Goal: Task Accomplishment & Management: Manage account settings

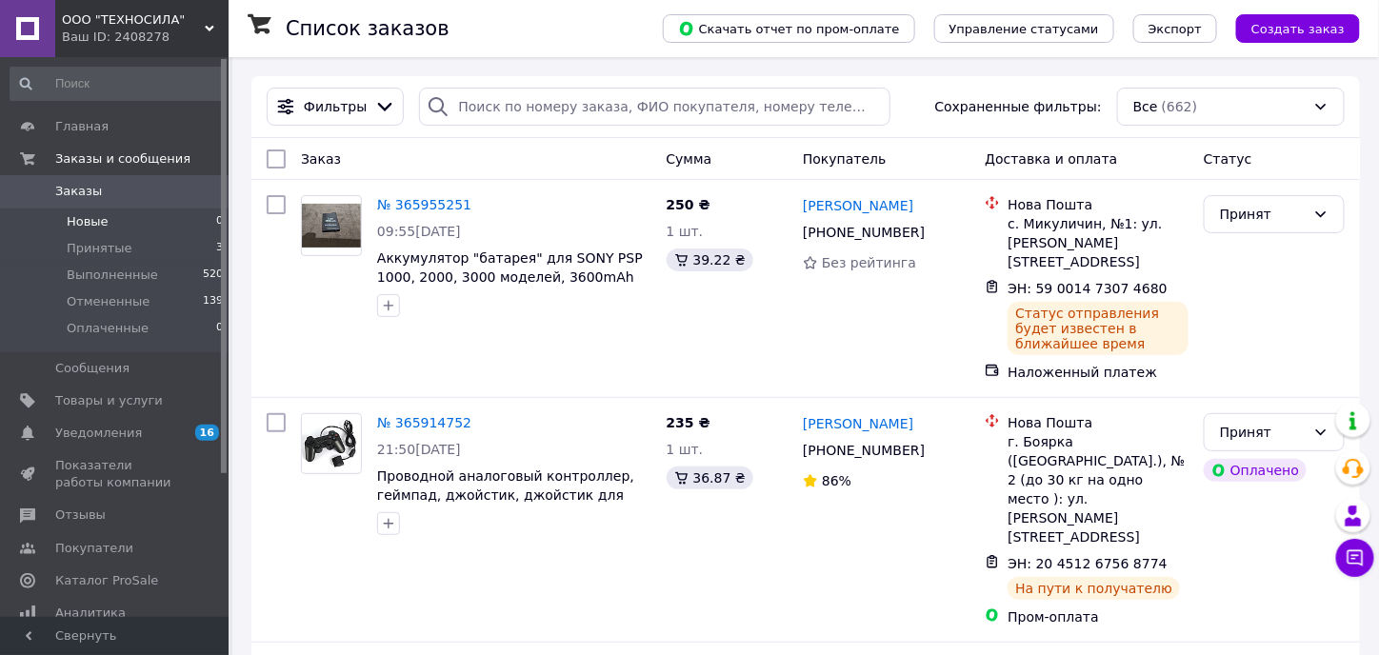
click at [110, 221] on li "Новые 0" at bounding box center [117, 222] width 234 height 27
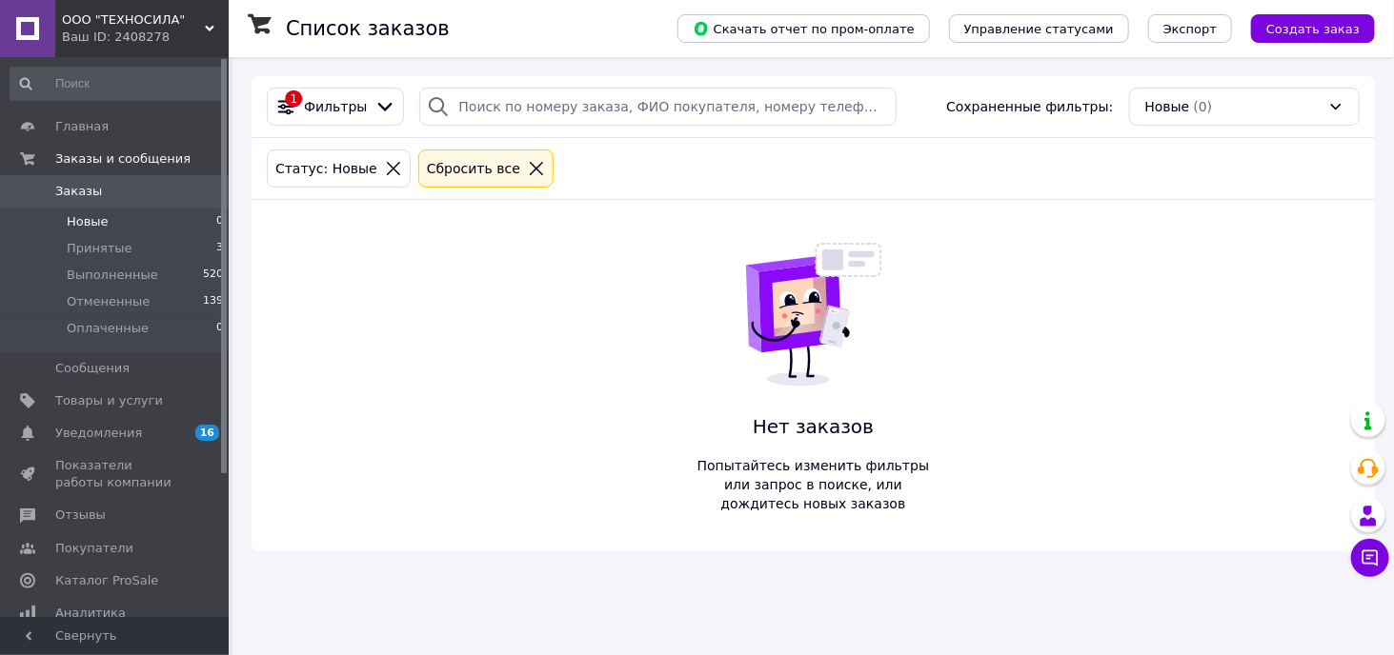
click at [528, 167] on icon at bounding box center [536, 168] width 17 height 17
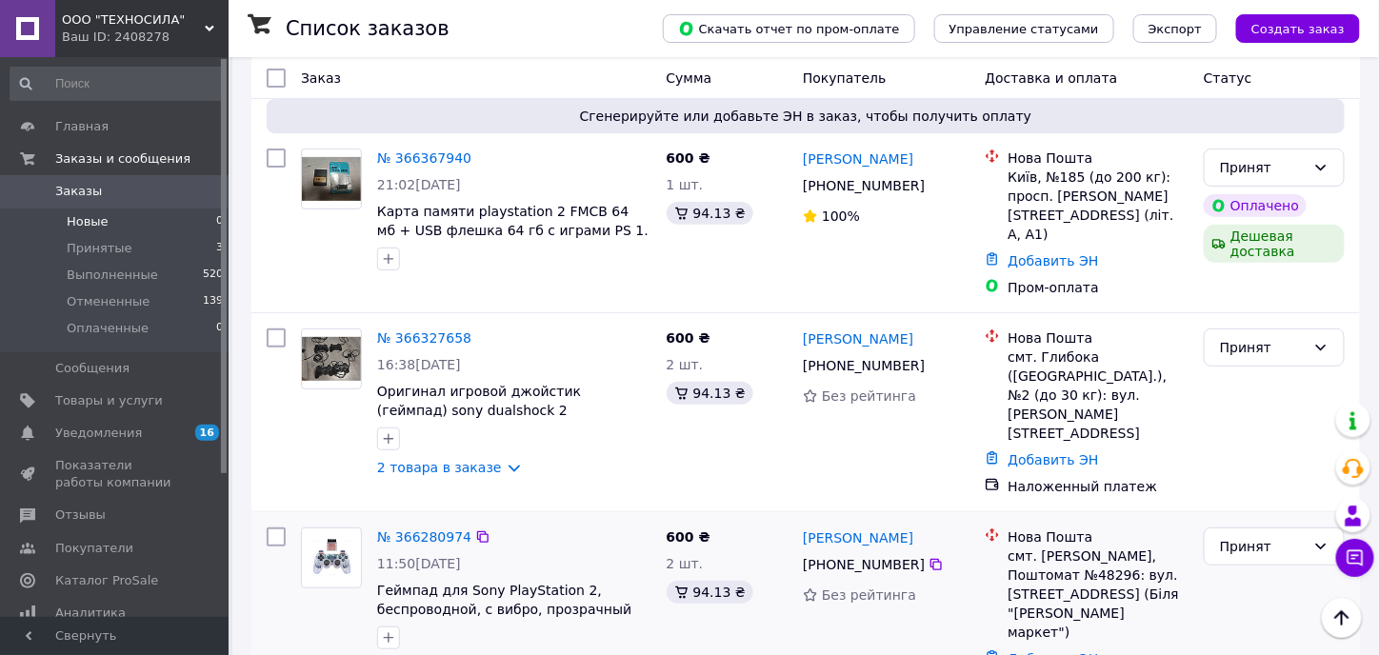
scroll to position [95, 0]
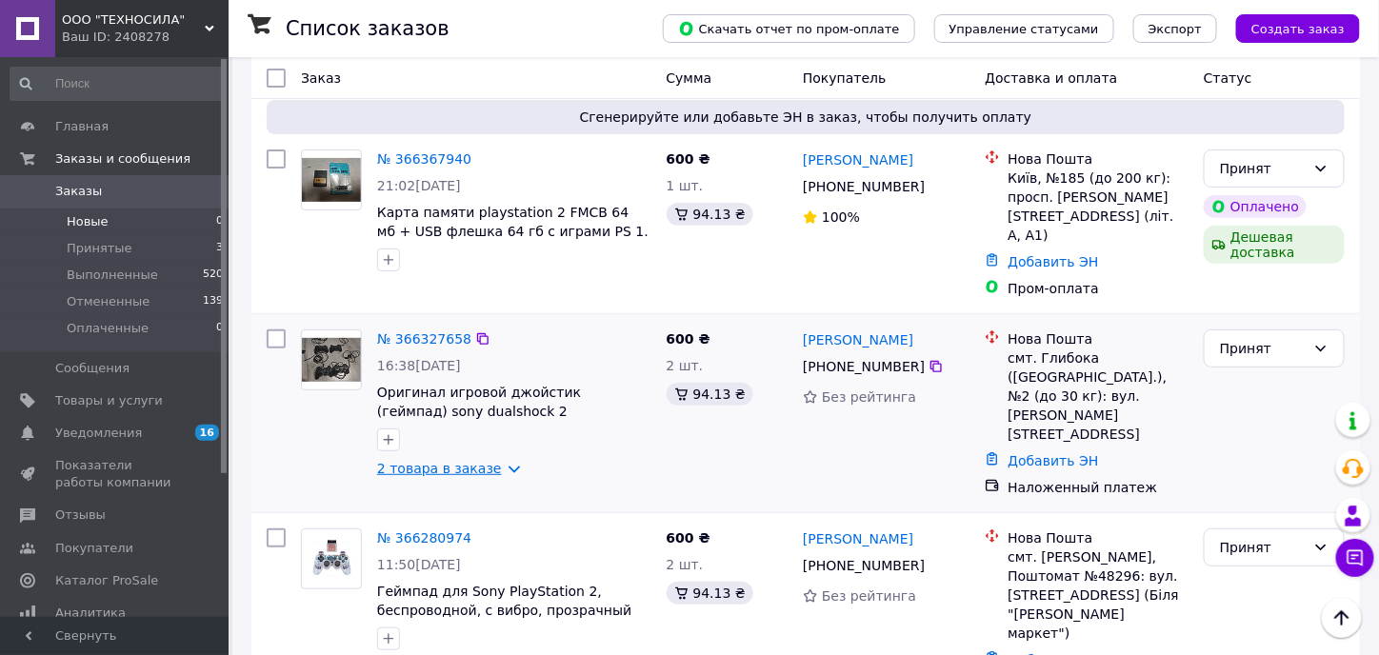
click at [446, 461] on link "2 товара в заказе" at bounding box center [439, 468] width 125 height 15
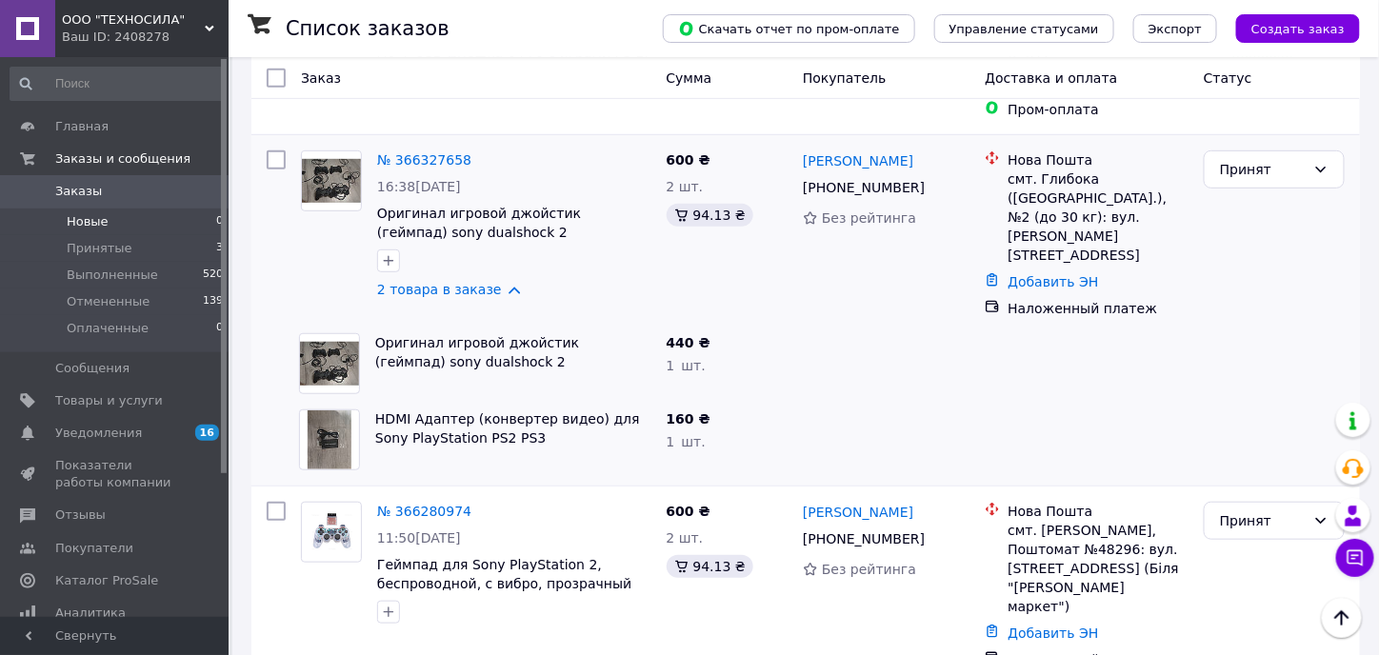
scroll to position [286, 0]
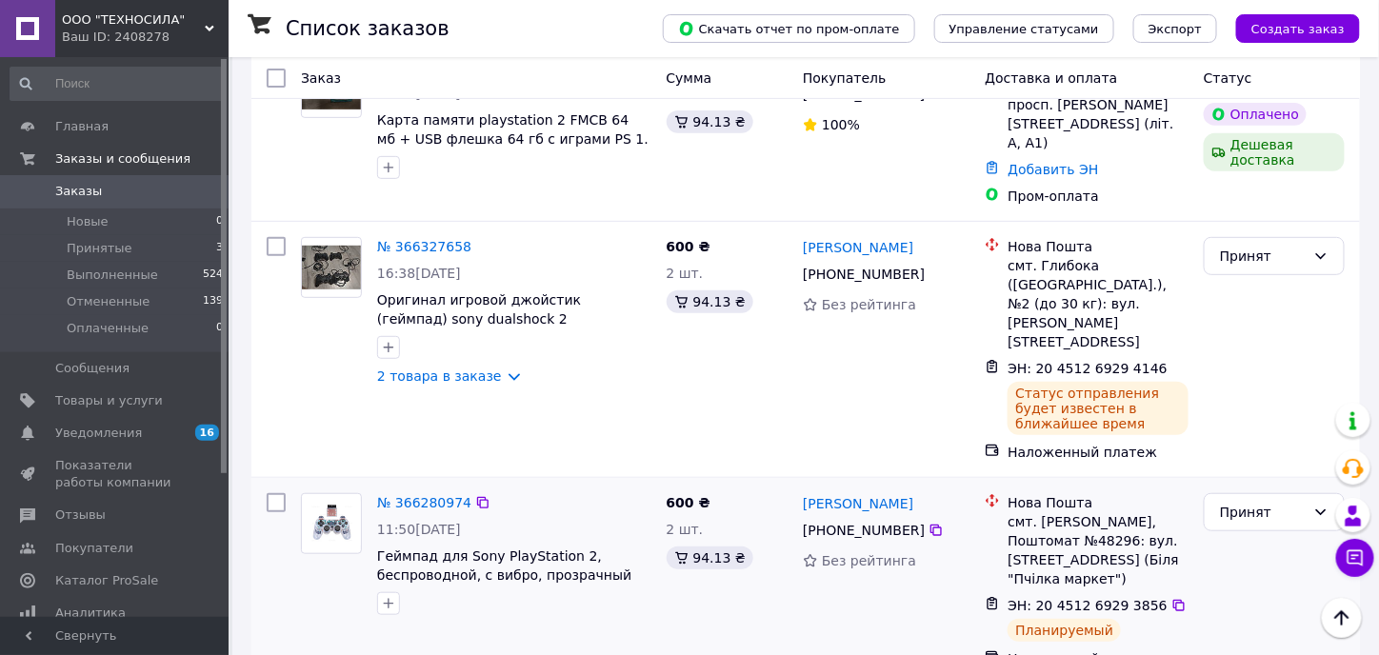
scroll to position [191, 0]
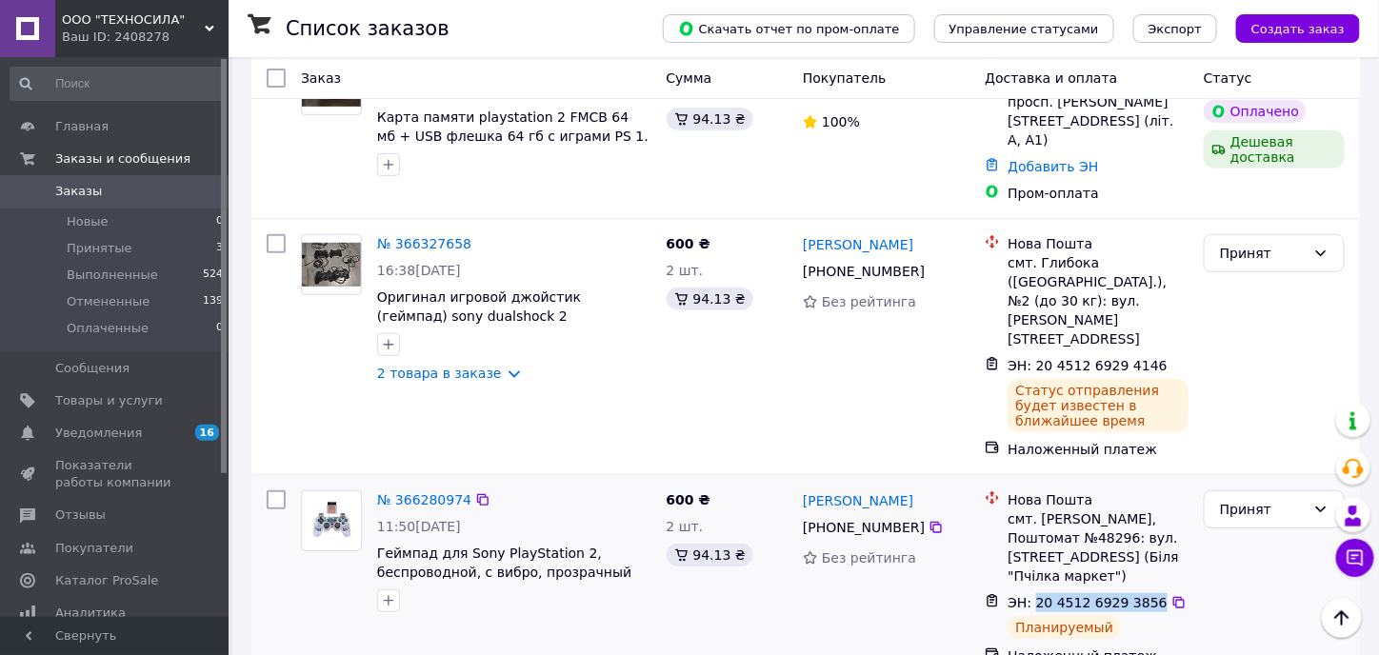
drag, startPoint x: 1033, startPoint y: 525, endPoint x: 1143, endPoint y: 519, distance: 110.7
click at [1143, 595] on span "ЭН: 20 4512 6929 3856" at bounding box center [1088, 602] width 160 height 15
click at [1084, 354] on div "ЭН: 20 4512 6929 4146" at bounding box center [1088, 365] width 164 height 23
click at [1056, 358] on span "ЭН: 20 4512 6929 4146" at bounding box center [1088, 365] width 160 height 15
click at [1053, 358] on span "ЭН: 20 4512 6929 4146" at bounding box center [1088, 365] width 160 height 15
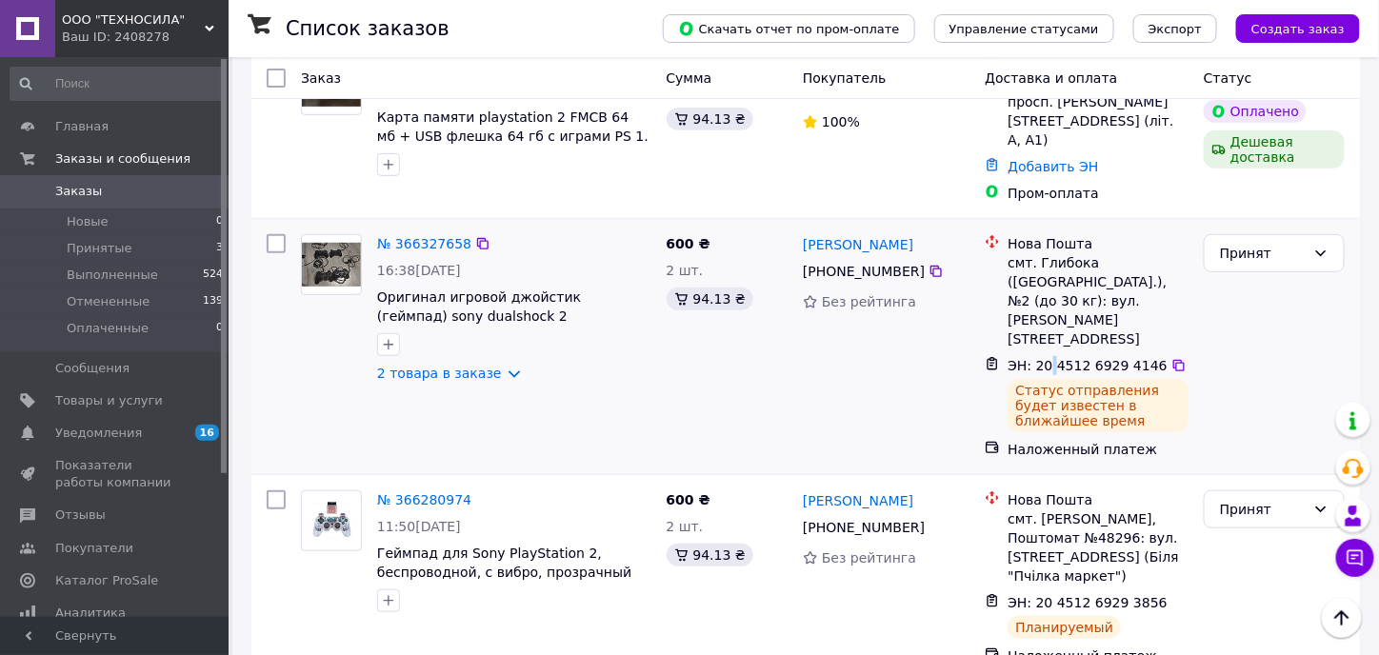
click at [1053, 358] on span "ЭН: 20 4512 6929 4146" at bounding box center [1088, 365] width 160 height 15
drag, startPoint x: 1053, startPoint y: 310, endPoint x: 1076, endPoint y: 306, distance: 24.1
click at [1076, 358] on span "ЭН: 20 4512 6929 4146" at bounding box center [1088, 365] width 160 height 15
drag, startPoint x: 1084, startPoint y: 307, endPoint x: 1110, endPoint y: 302, distance: 26.2
click at [1110, 358] on span "ЭН: 20 4512 6929 4146" at bounding box center [1088, 365] width 160 height 15
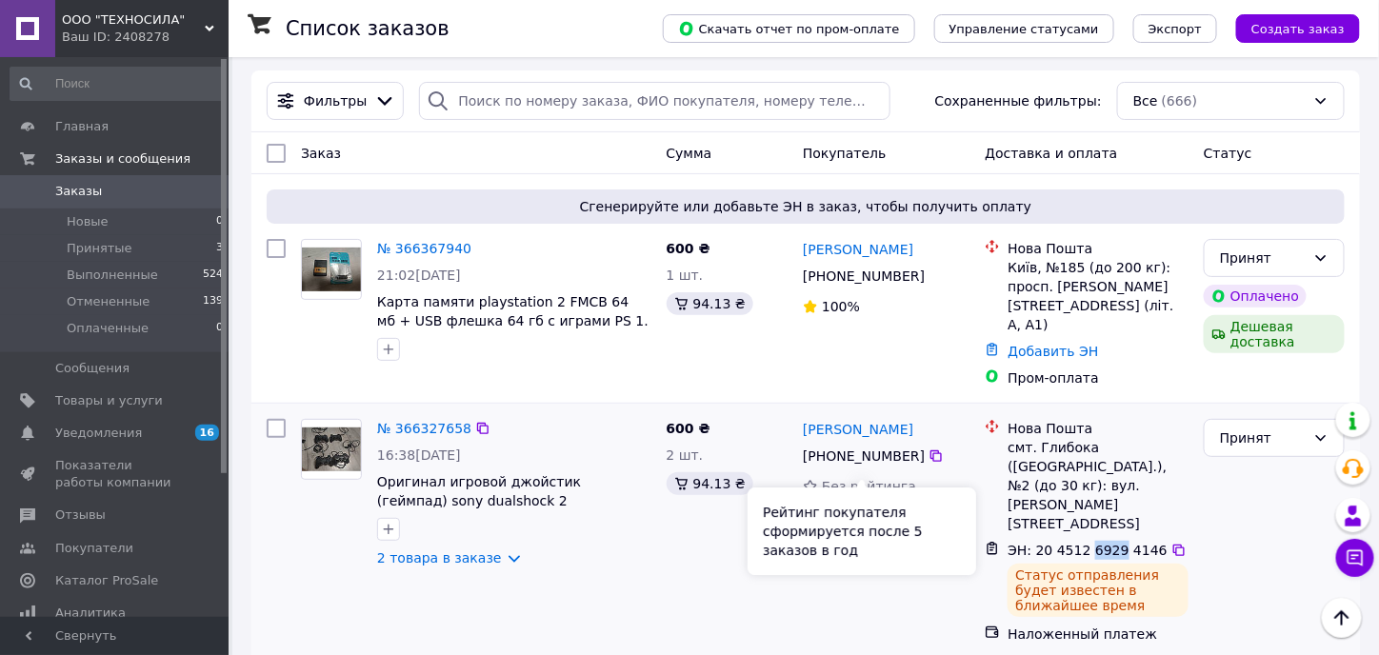
scroll to position [0, 0]
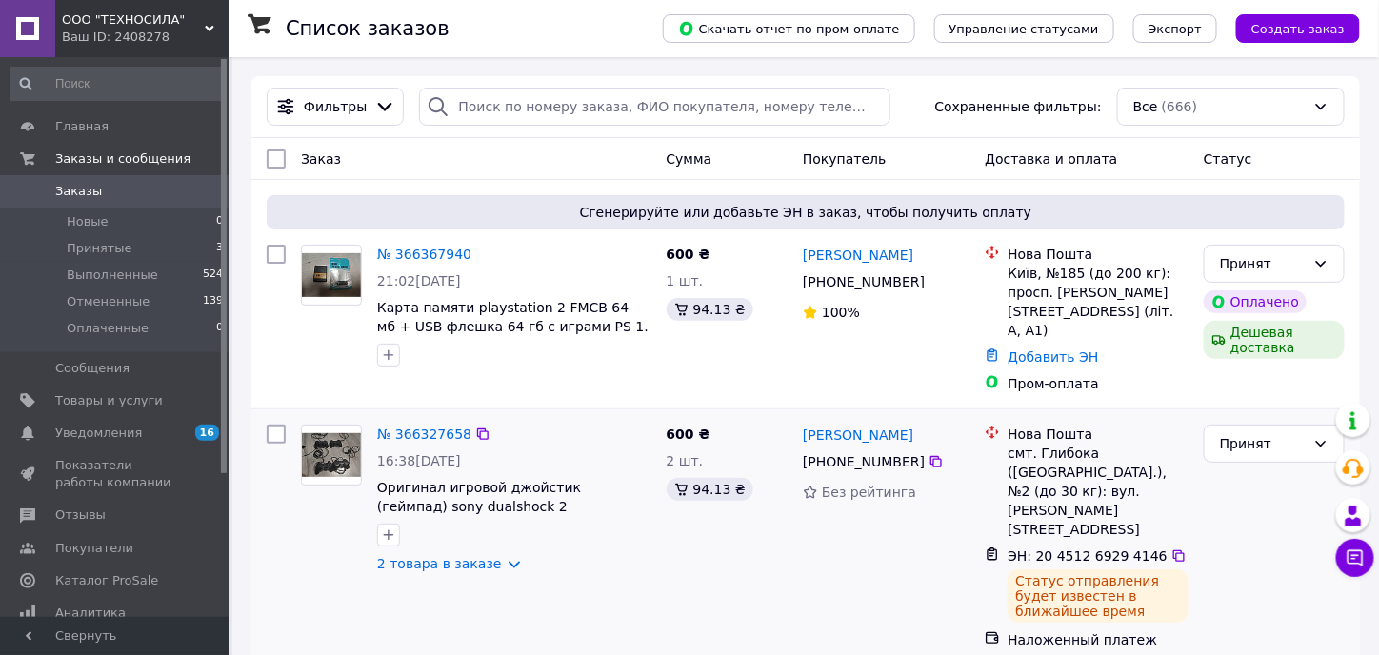
click at [453, 528] on div at bounding box center [514, 535] width 282 height 30
click at [457, 556] on link "2 товара в заказе" at bounding box center [439, 563] width 125 height 15
click at [144, 397] on span "Товары и услуги" at bounding box center [109, 400] width 108 height 17
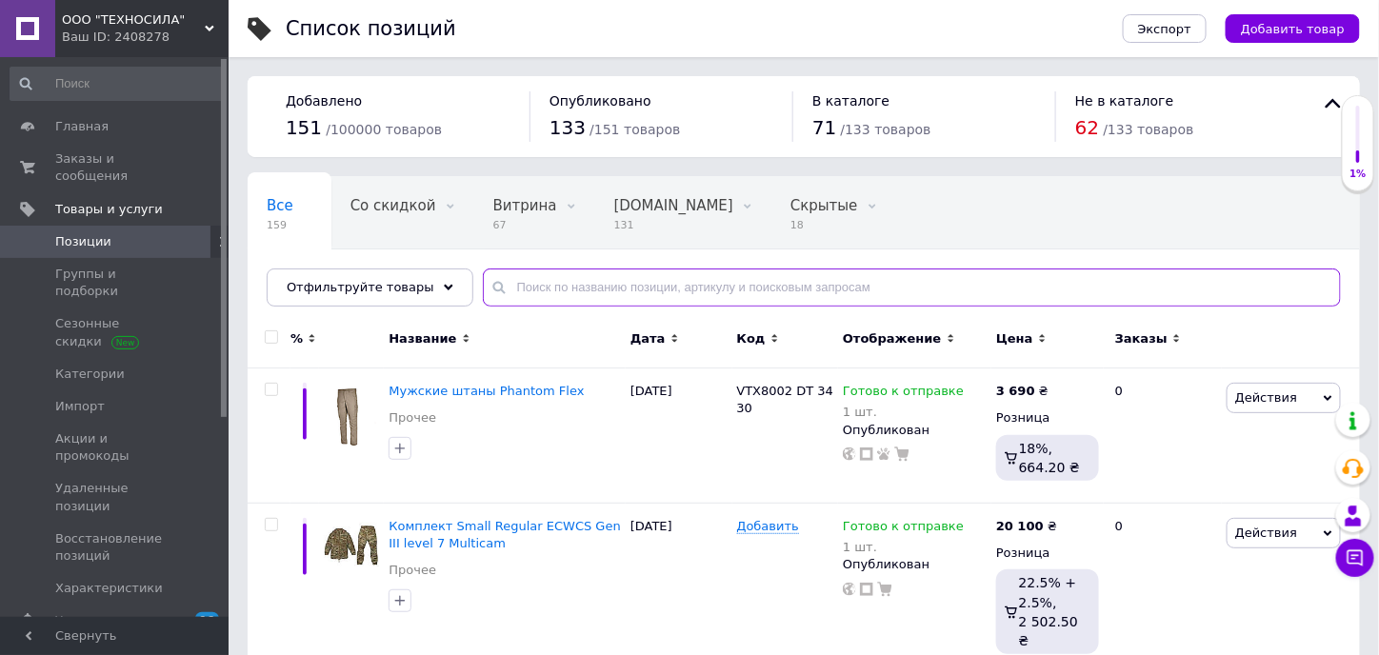
click at [682, 284] on input "text" at bounding box center [912, 288] width 858 height 38
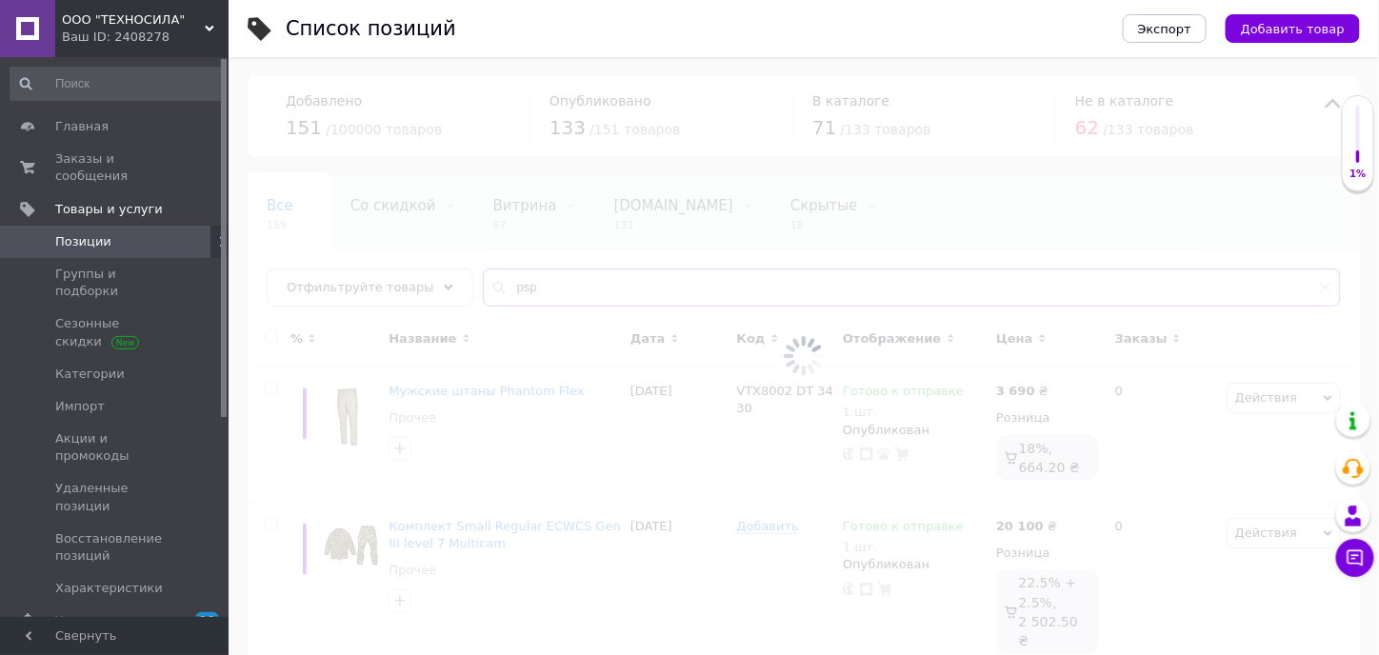
type input "psp"
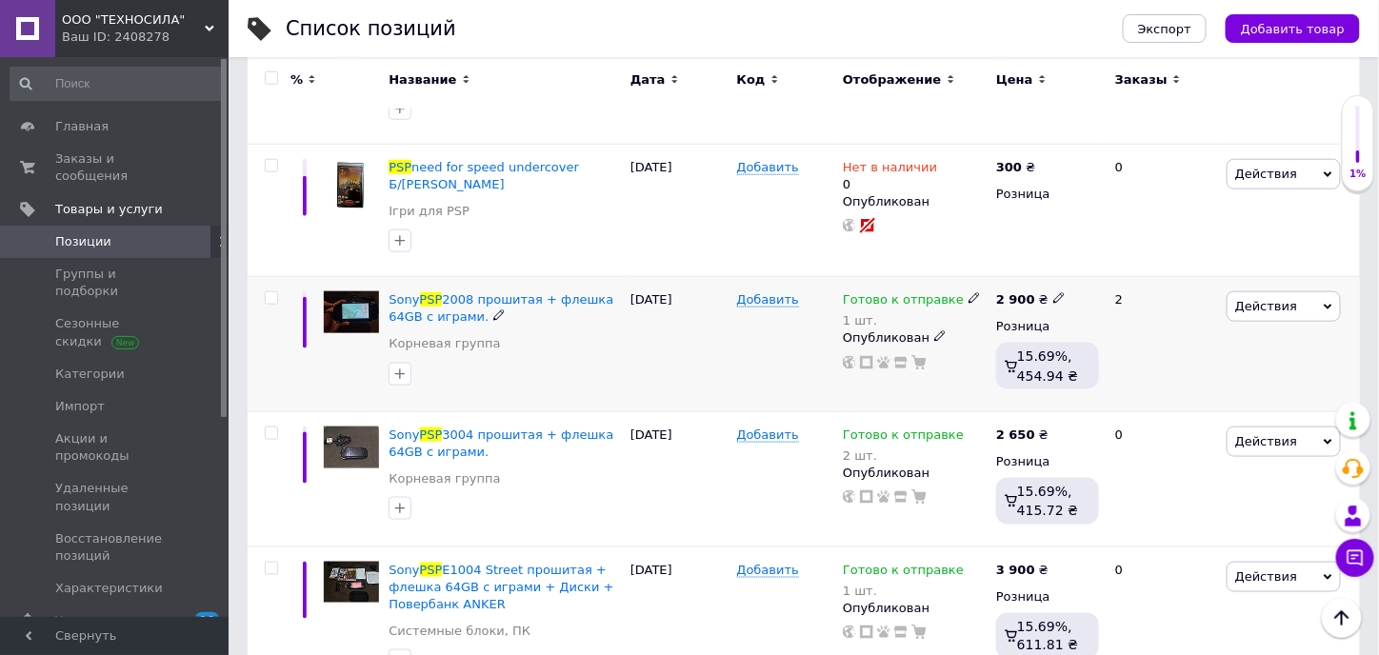
scroll to position [572, 0]
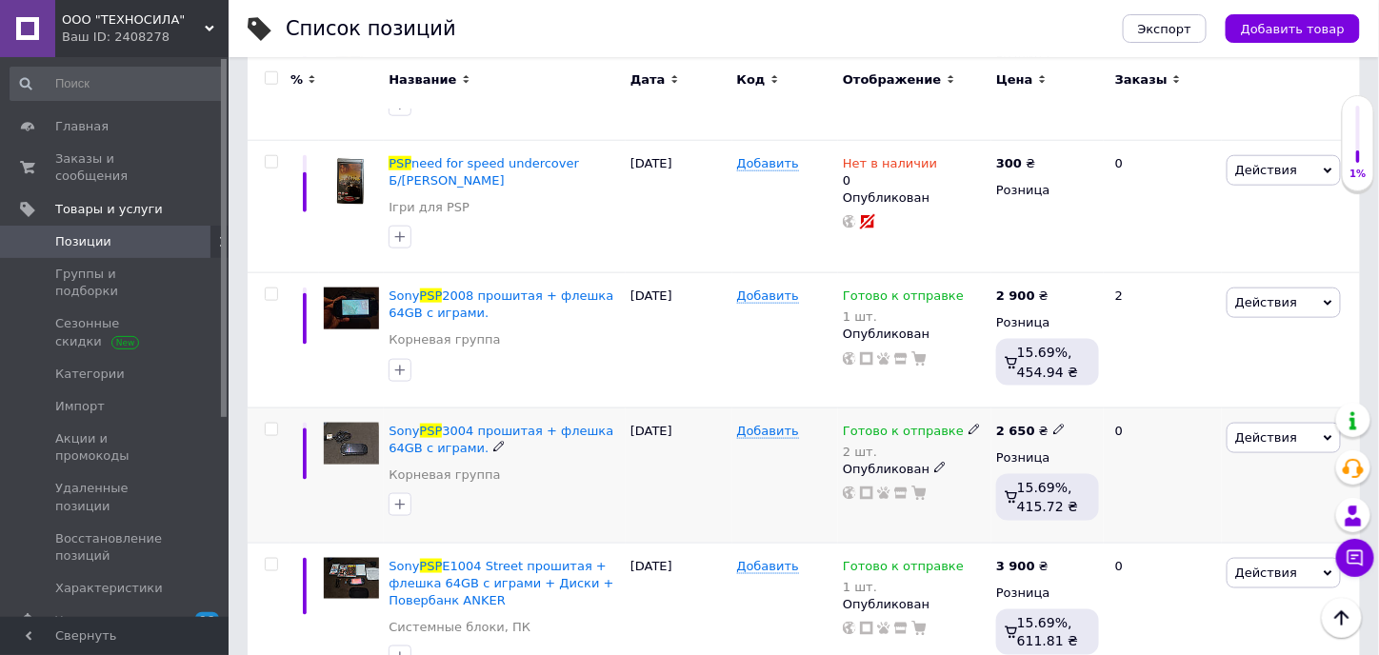
click at [969, 424] on icon at bounding box center [974, 429] width 11 height 11
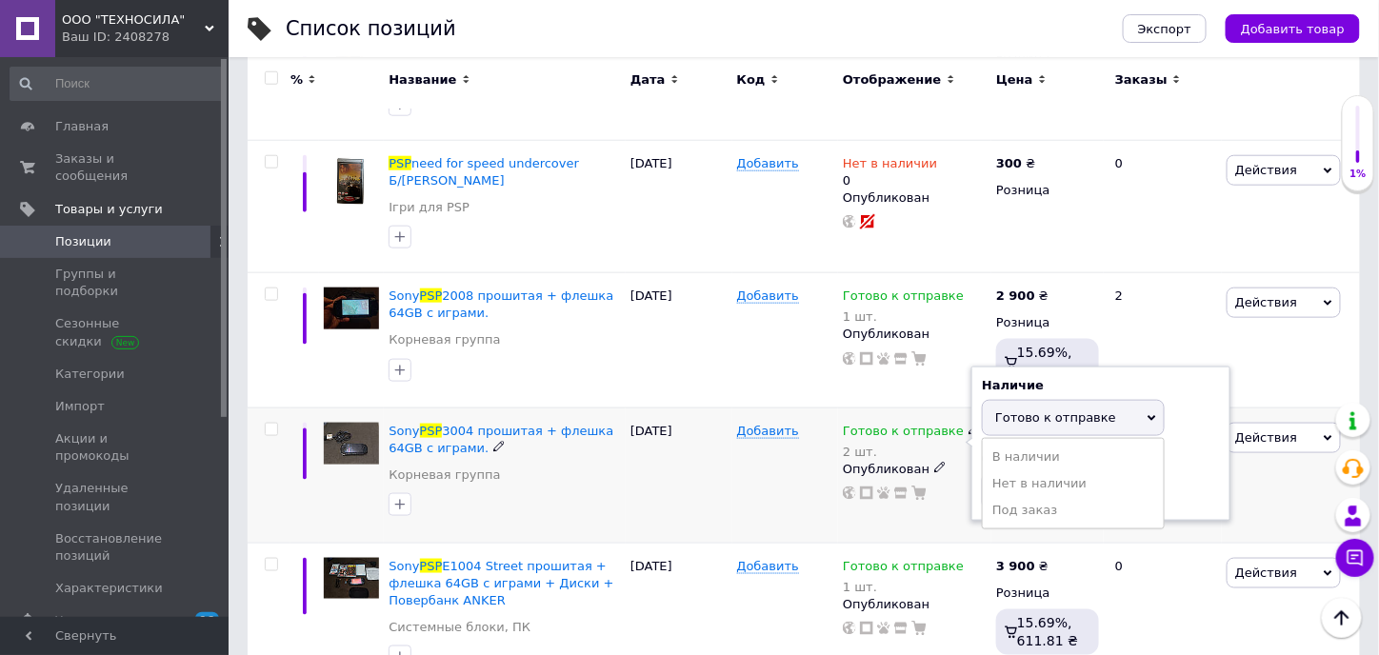
click at [1195, 451] on div "Остатки" at bounding box center [1101, 459] width 238 height 17
drag, startPoint x: 1041, startPoint y: 455, endPoint x: 975, endPoint y: 456, distance: 66.7
click at [975, 456] on div "Наличие Готово к отправке В наличии Нет в наличии Под заказ Остатки 2 шт." at bounding box center [1101, 444] width 259 height 154
type input "1"
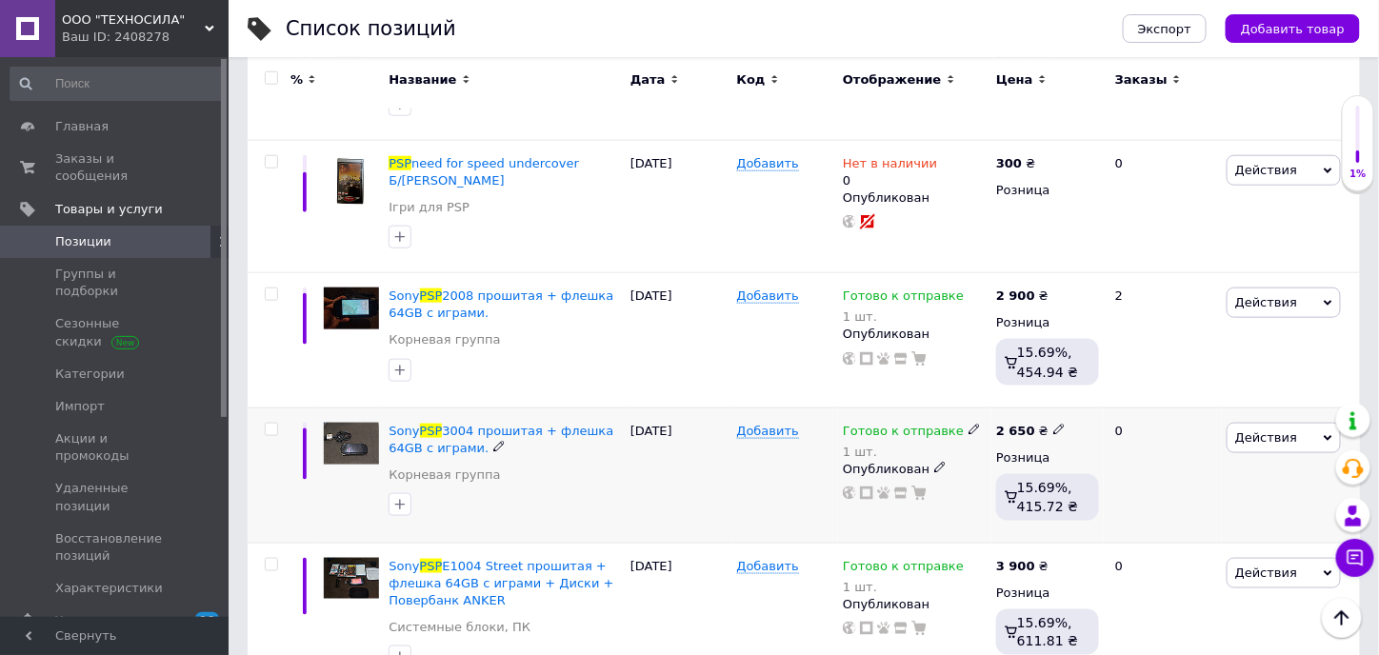
click at [1054, 424] on icon at bounding box center [1059, 429] width 11 height 11
drag, startPoint x: 1110, startPoint y: 372, endPoint x: 1094, endPoint y: 373, distance: 16.2
click at [1094, 392] on input "2650" at bounding box center [1145, 411] width 145 height 38
type input "2700"
click at [519, 424] on span "3004 прошитая + флешка 64GB c играми." at bounding box center [501, 439] width 225 height 31
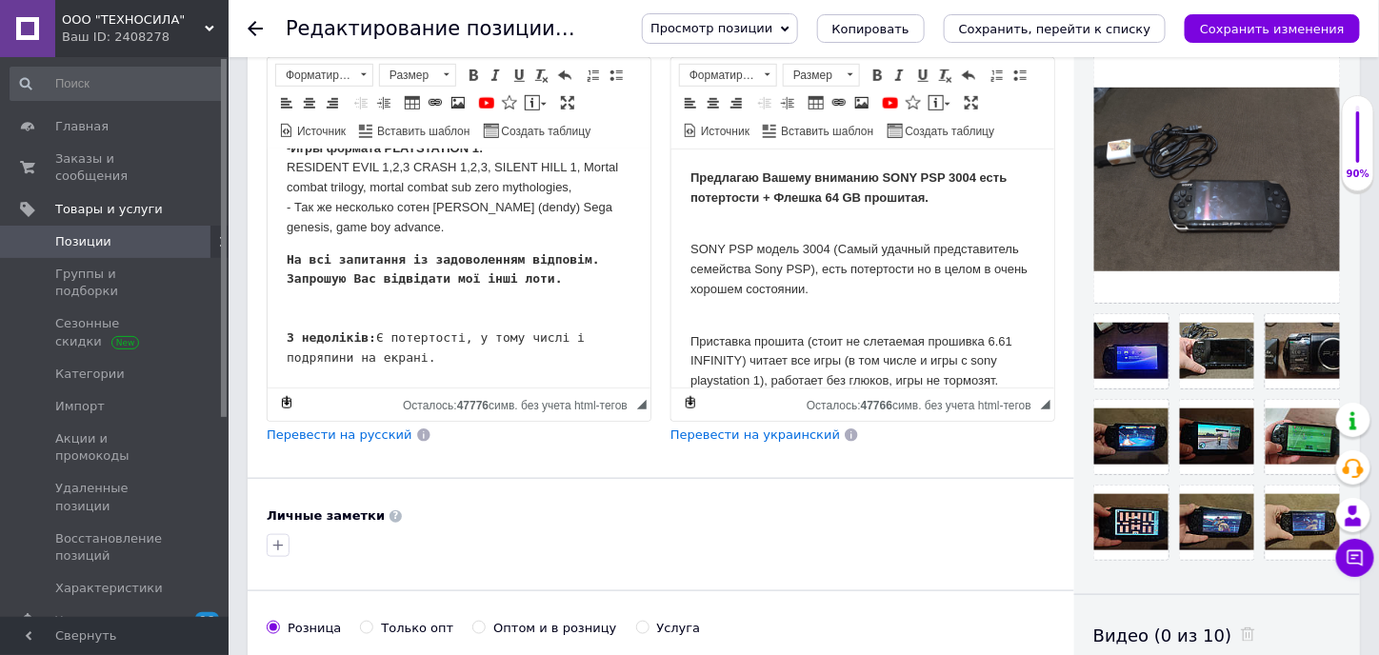
scroll to position [1095, 0]
drag, startPoint x: 354, startPoint y: 365, endPoint x: 279, endPoint y: 310, distance: 93.4
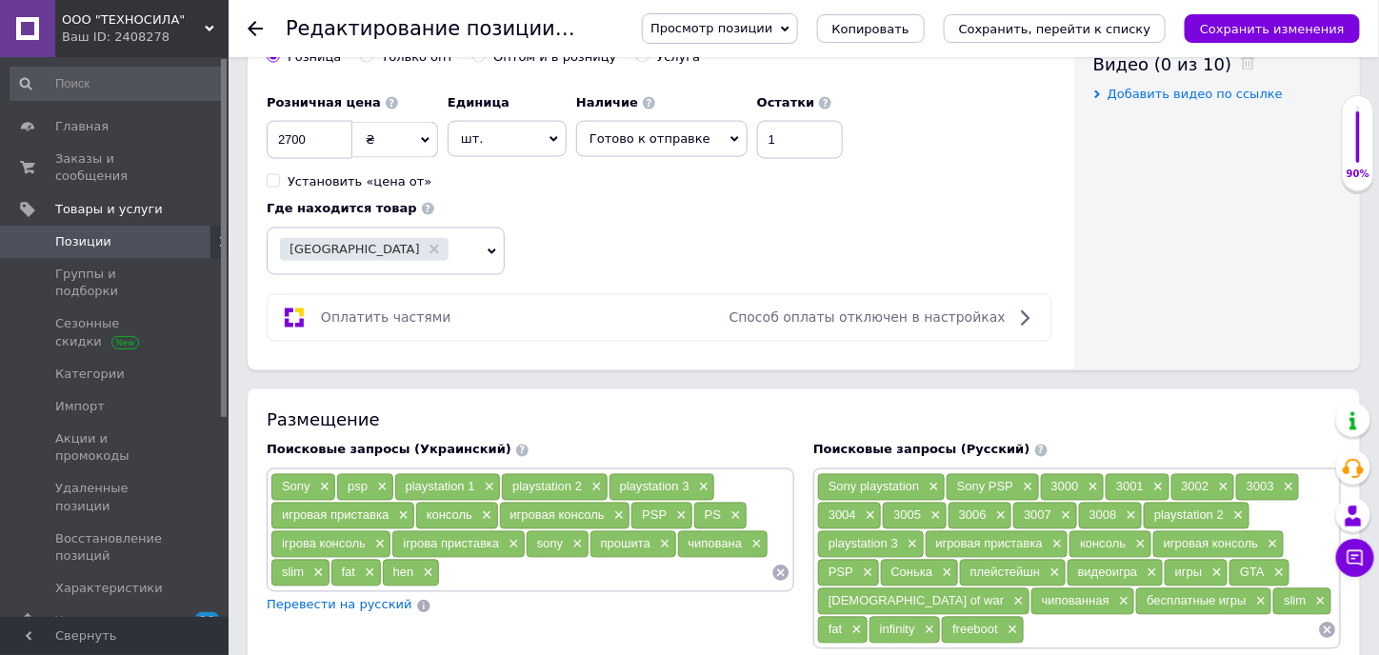
scroll to position [476, 0]
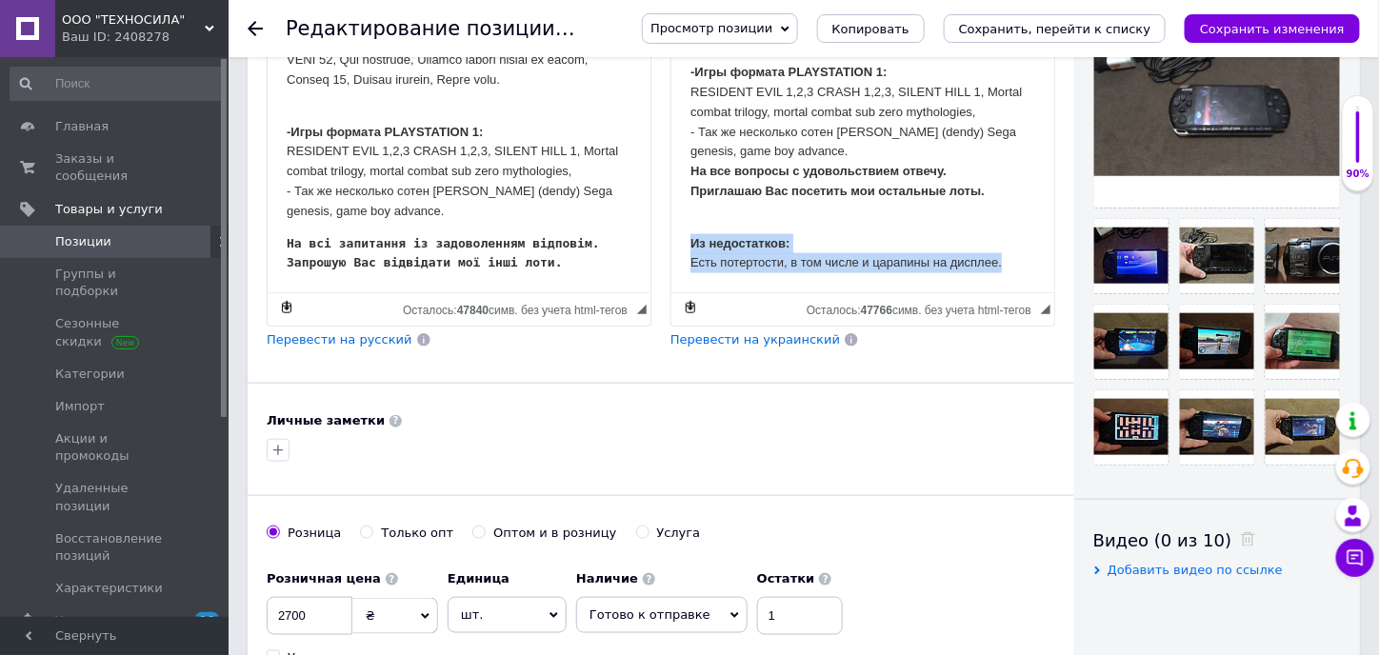
drag, startPoint x: 1023, startPoint y: 261, endPoint x: 1339, endPoint y: 286, distance: 317.2
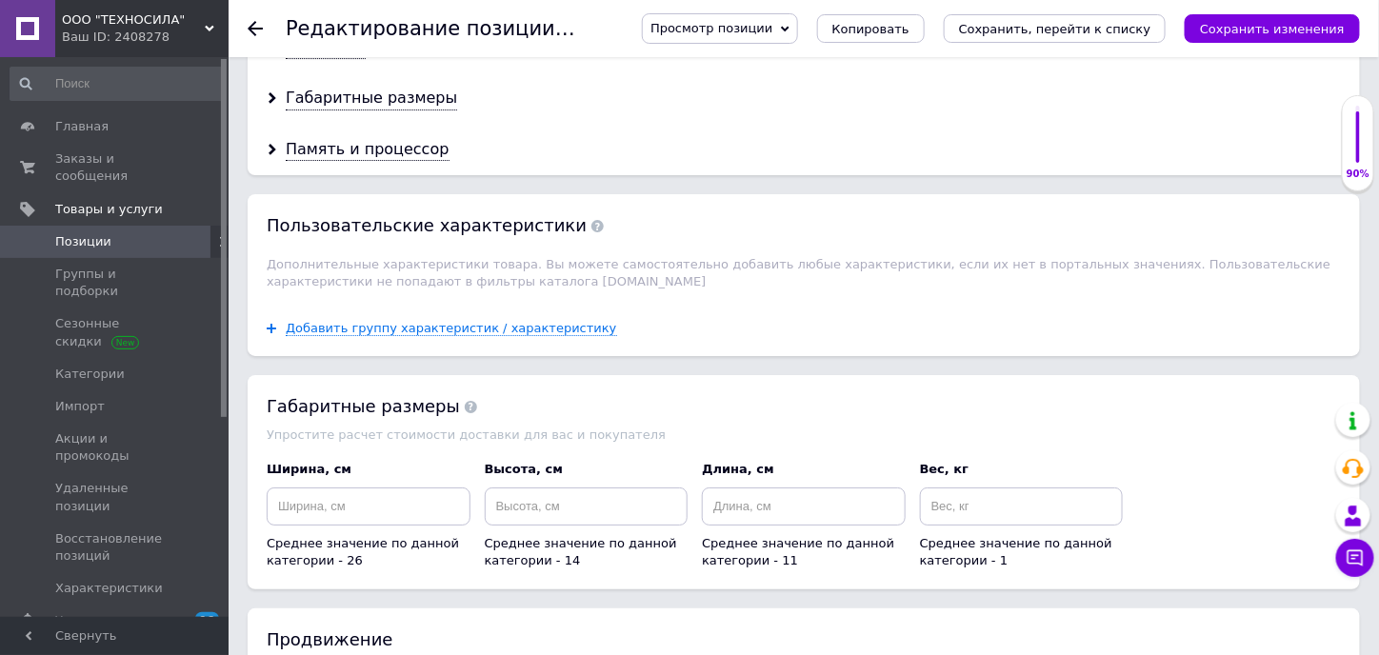
scroll to position [2411, 0]
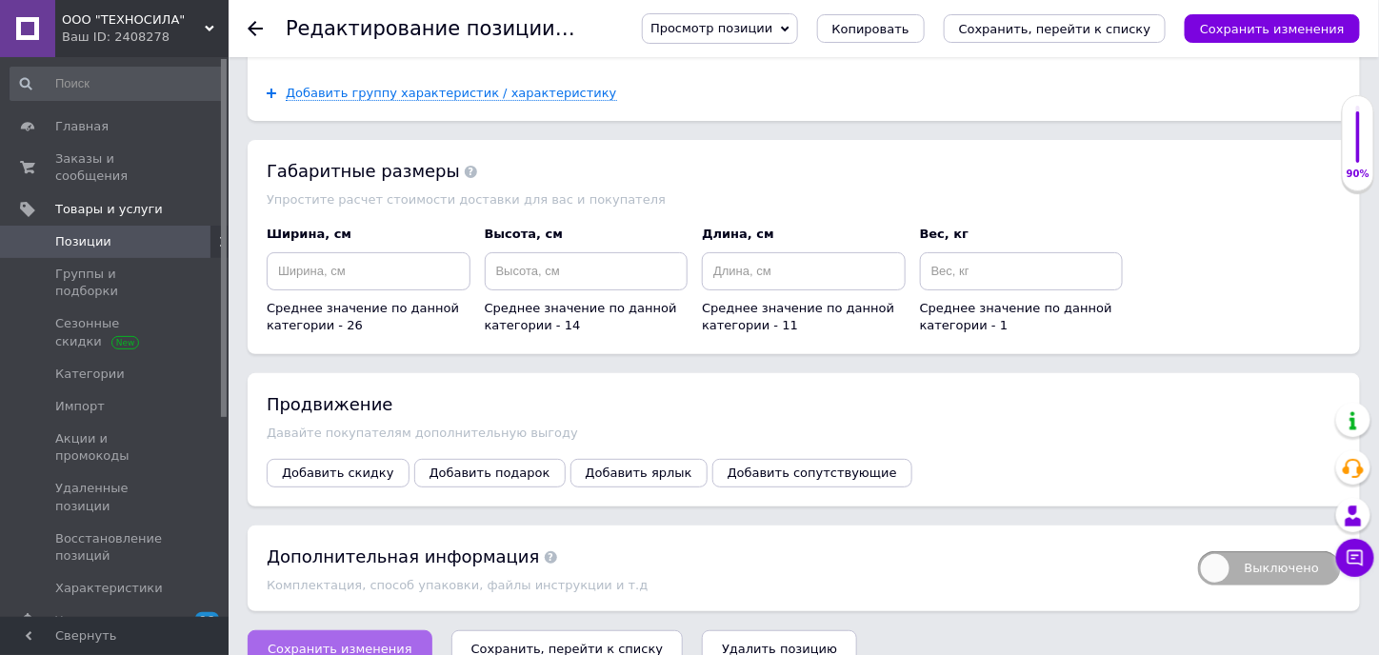
click at [337, 642] on span "Сохранить изменения" at bounding box center [340, 649] width 145 height 14
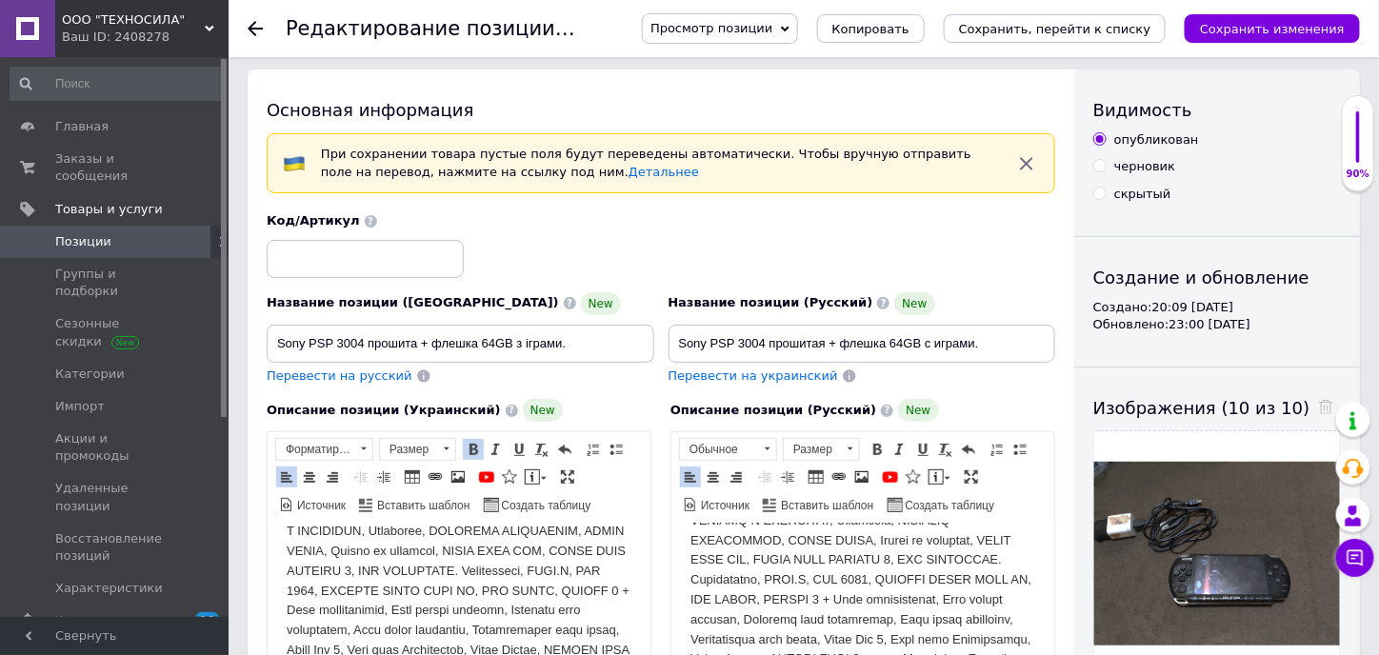
scroll to position [0, 0]
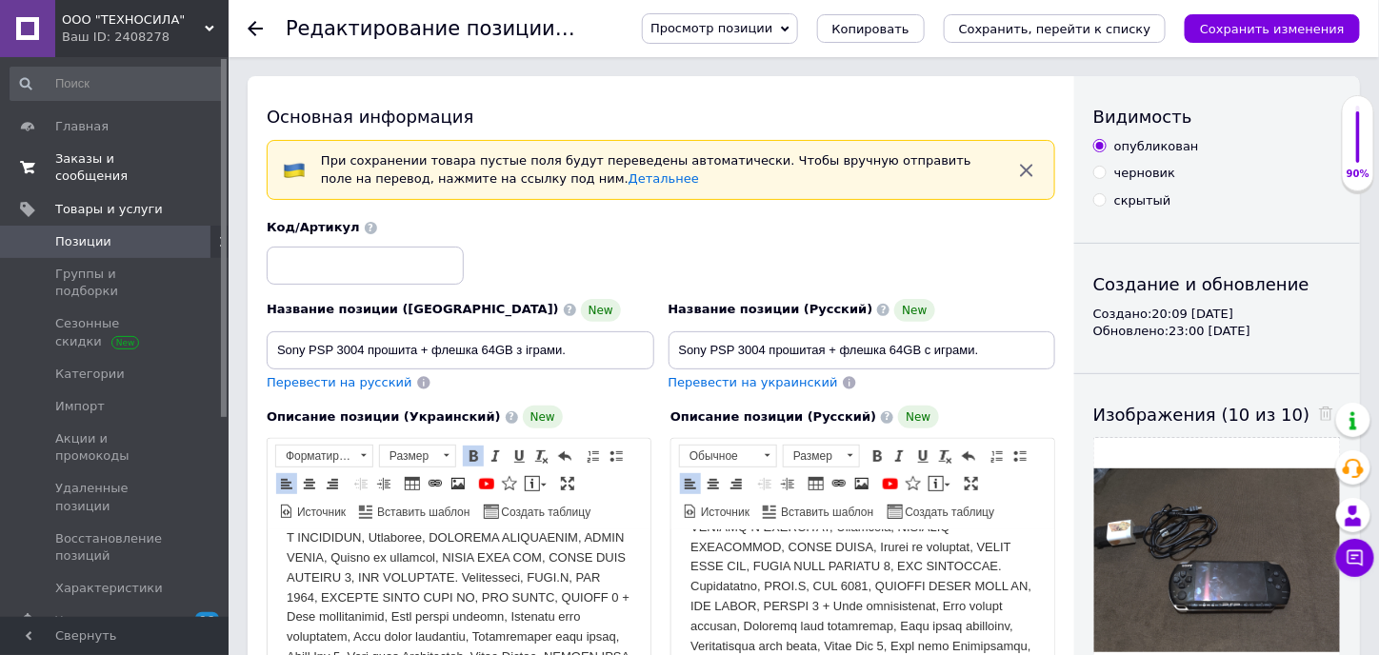
click at [115, 167] on span "Заказы и сообщения" at bounding box center [115, 168] width 121 height 34
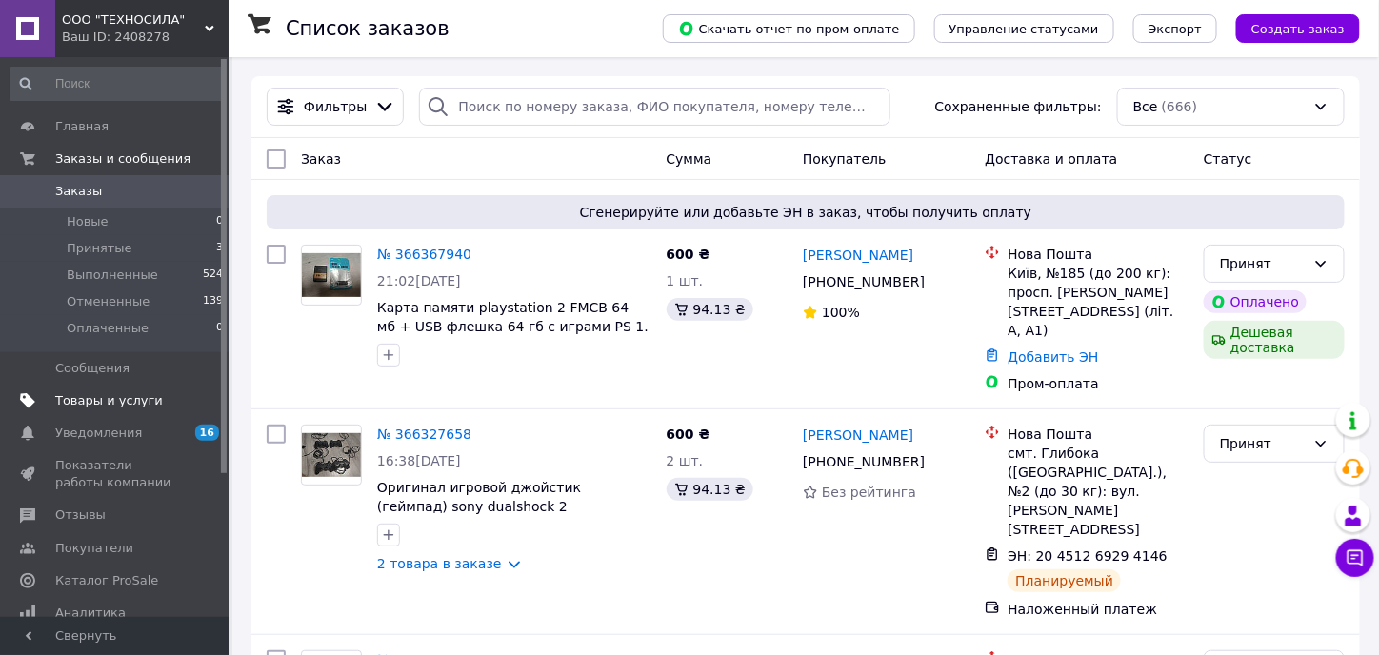
click at [105, 394] on span "Товары и услуги" at bounding box center [109, 400] width 108 height 17
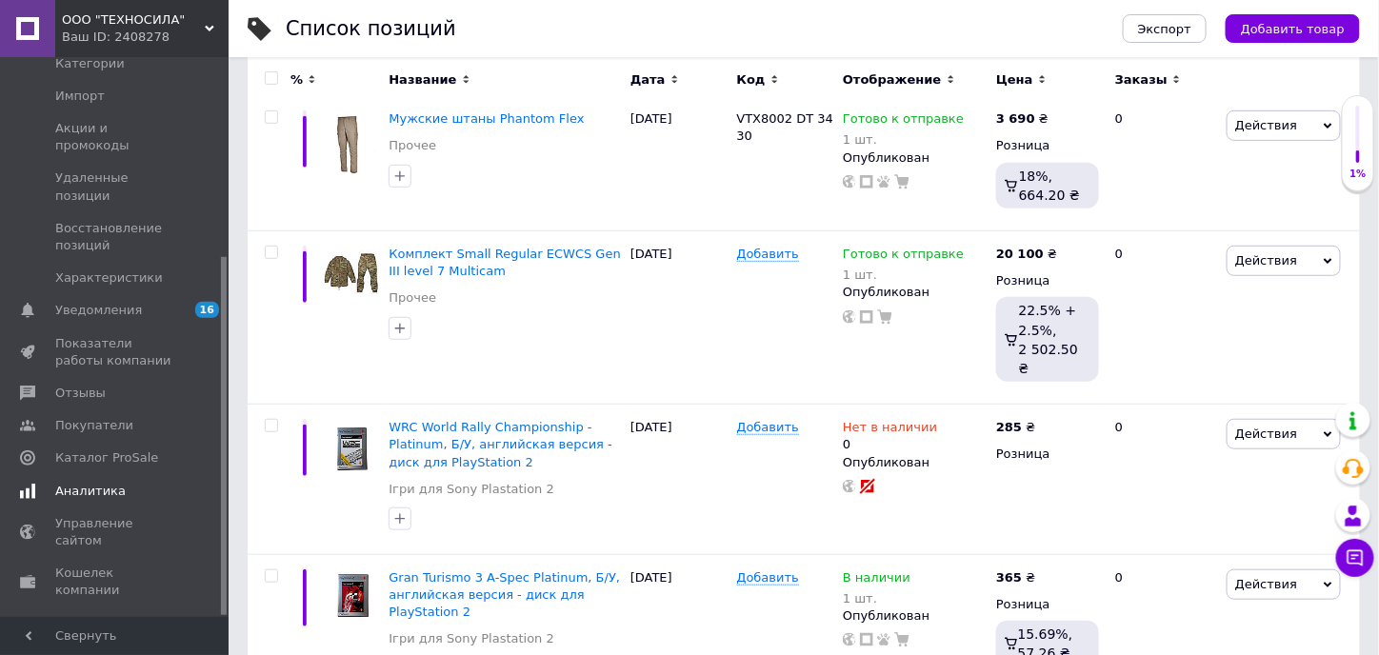
scroll to position [286, 0]
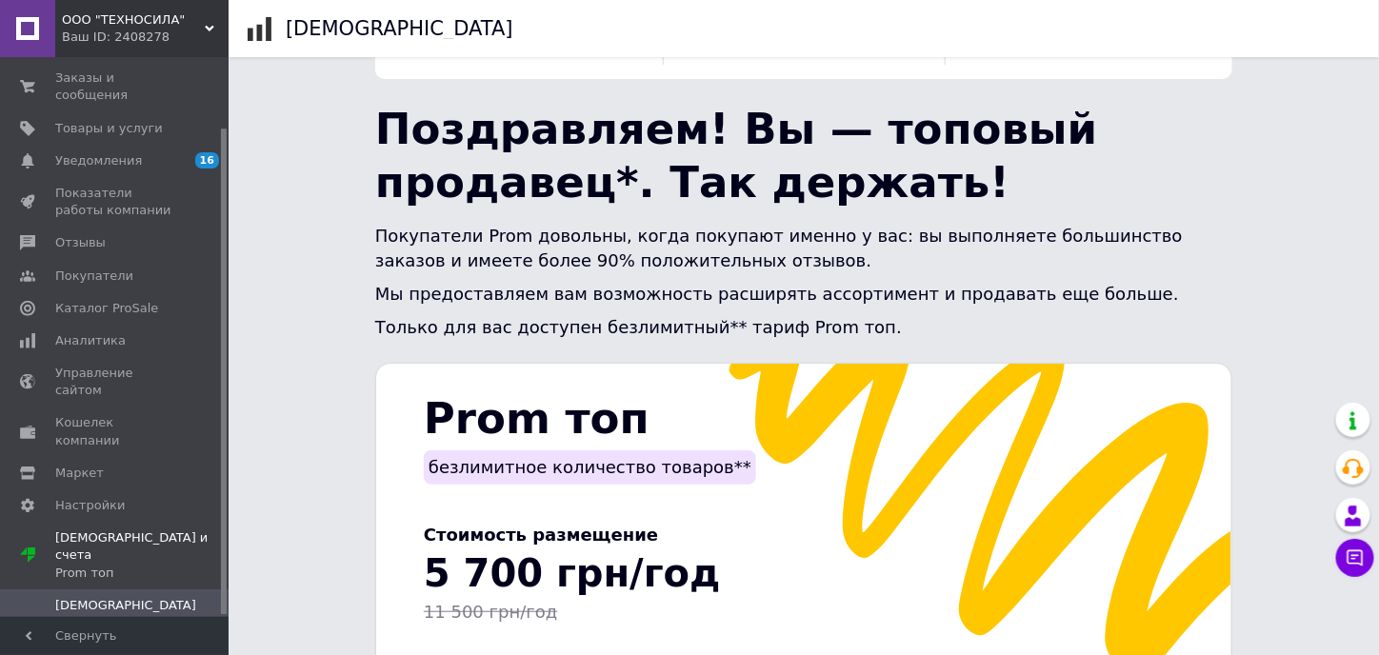
scroll to position [95, 0]
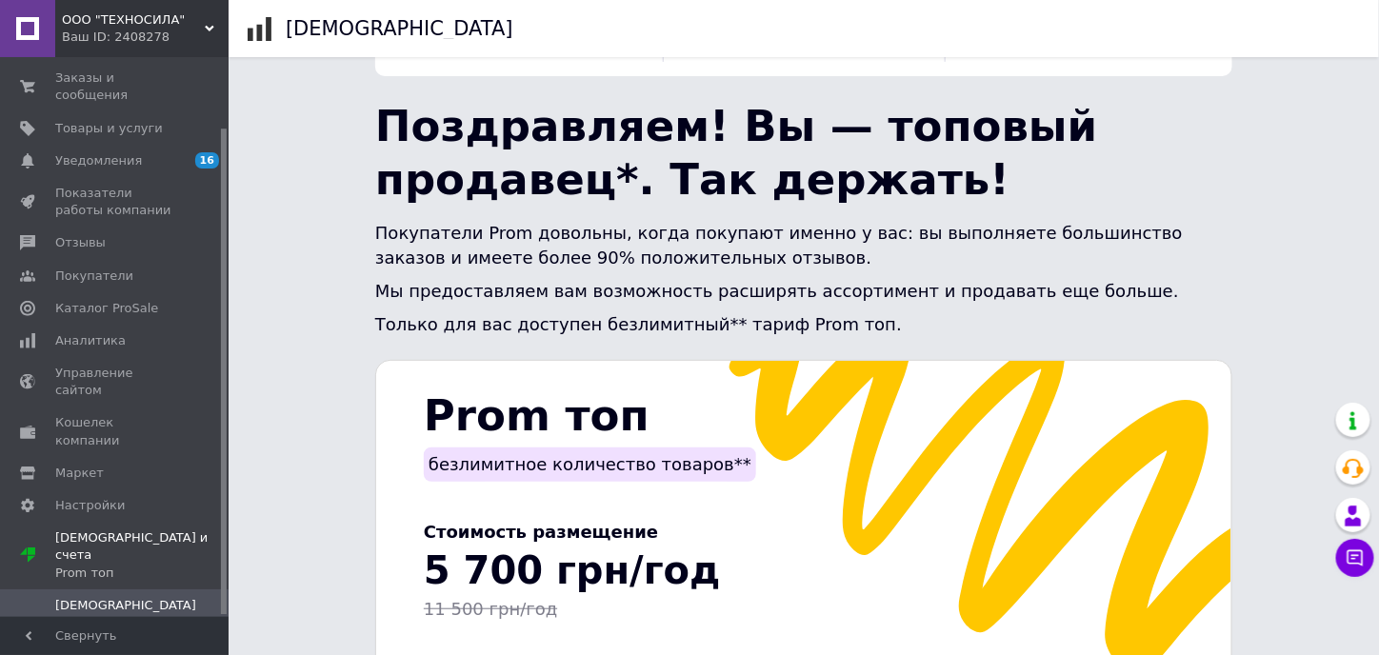
click at [96, 630] on span "Счета" at bounding box center [115, 638] width 121 height 17
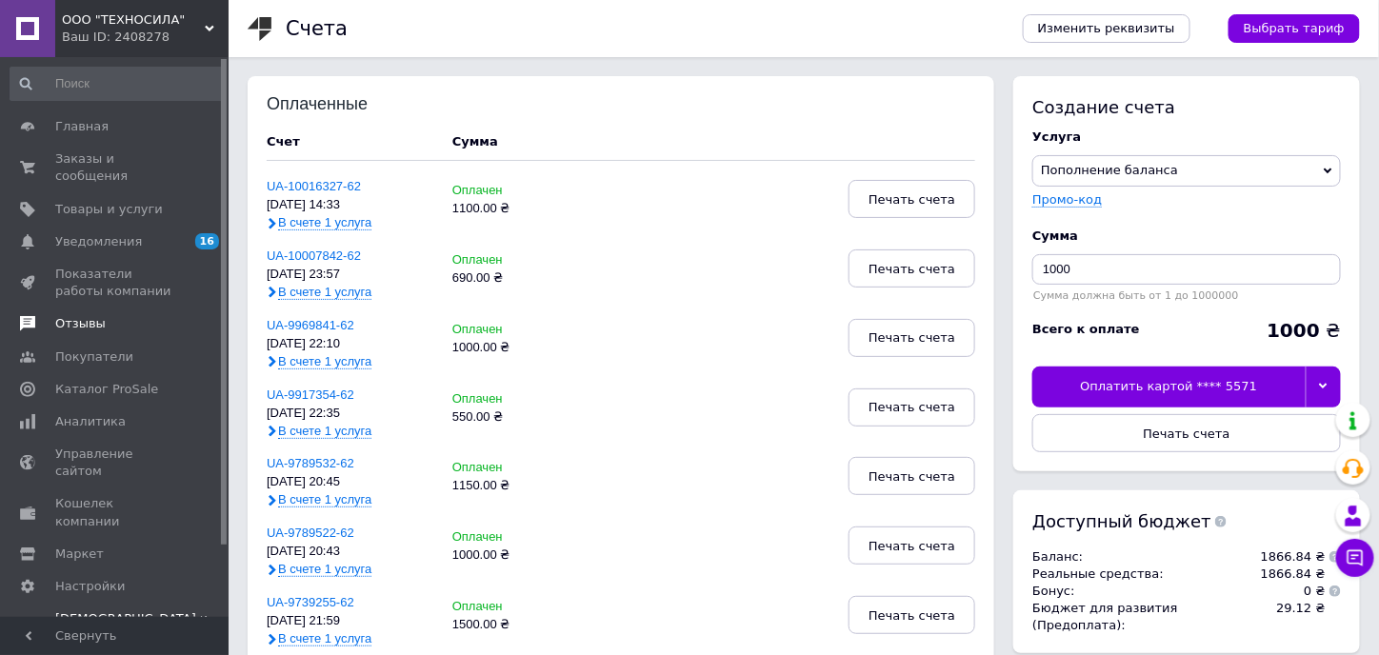
click at [143, 315] on span "Отзывы" at bounding box center [115, 323] width 121 height 17
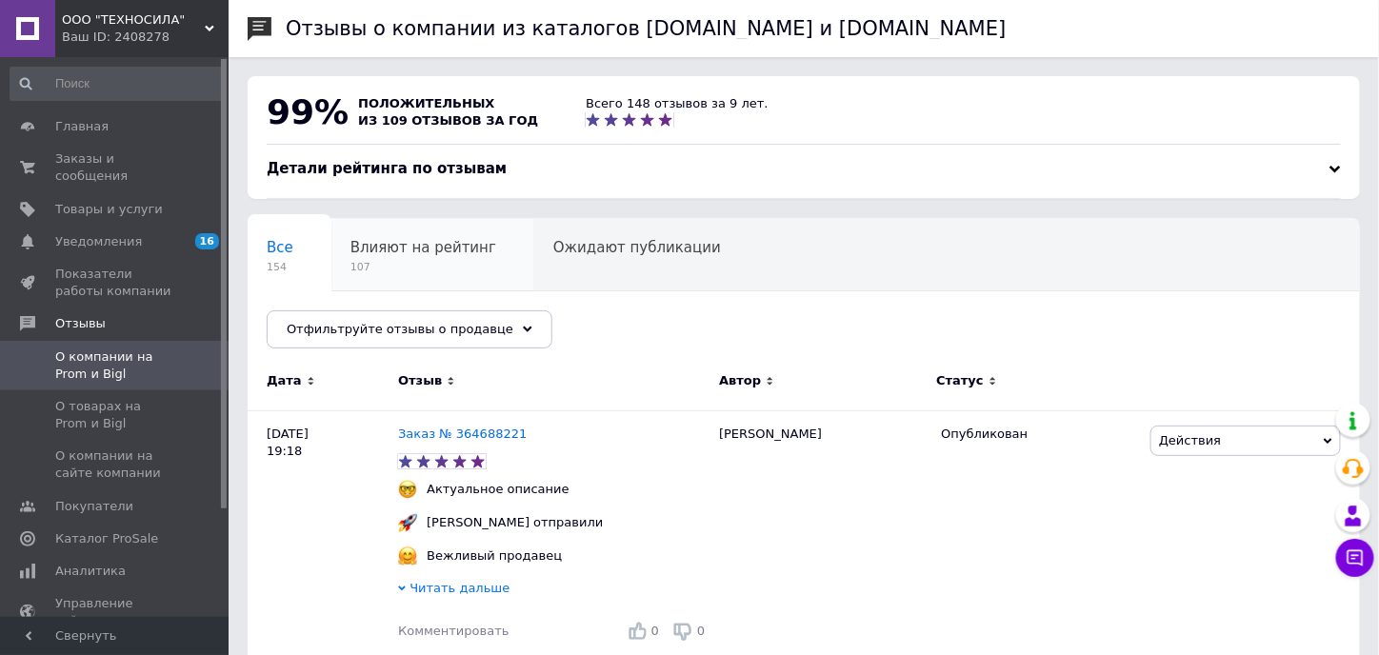
click at [415, 257] on div "Влияют на рейтинг 107" at bounding box center [433, 255] width 203 height 72
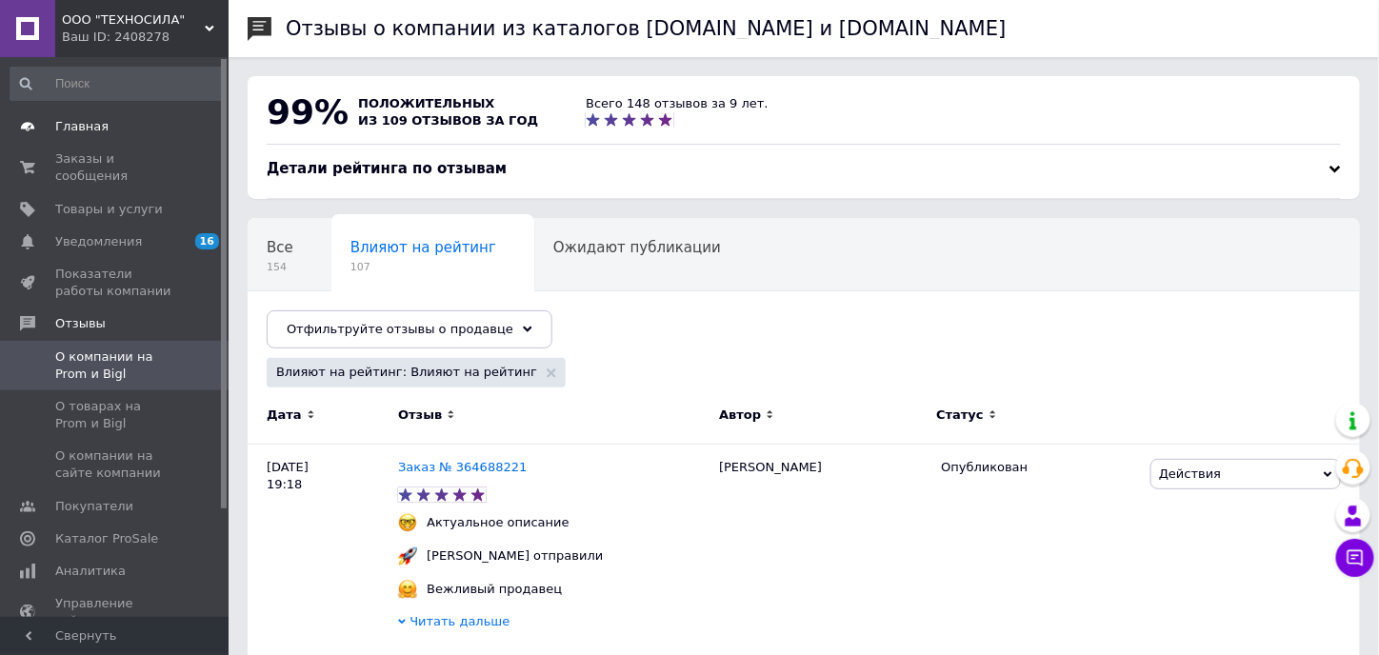
click at [101, 127] on span "Главная" at bounding box center [115, 126] width 121 height 17
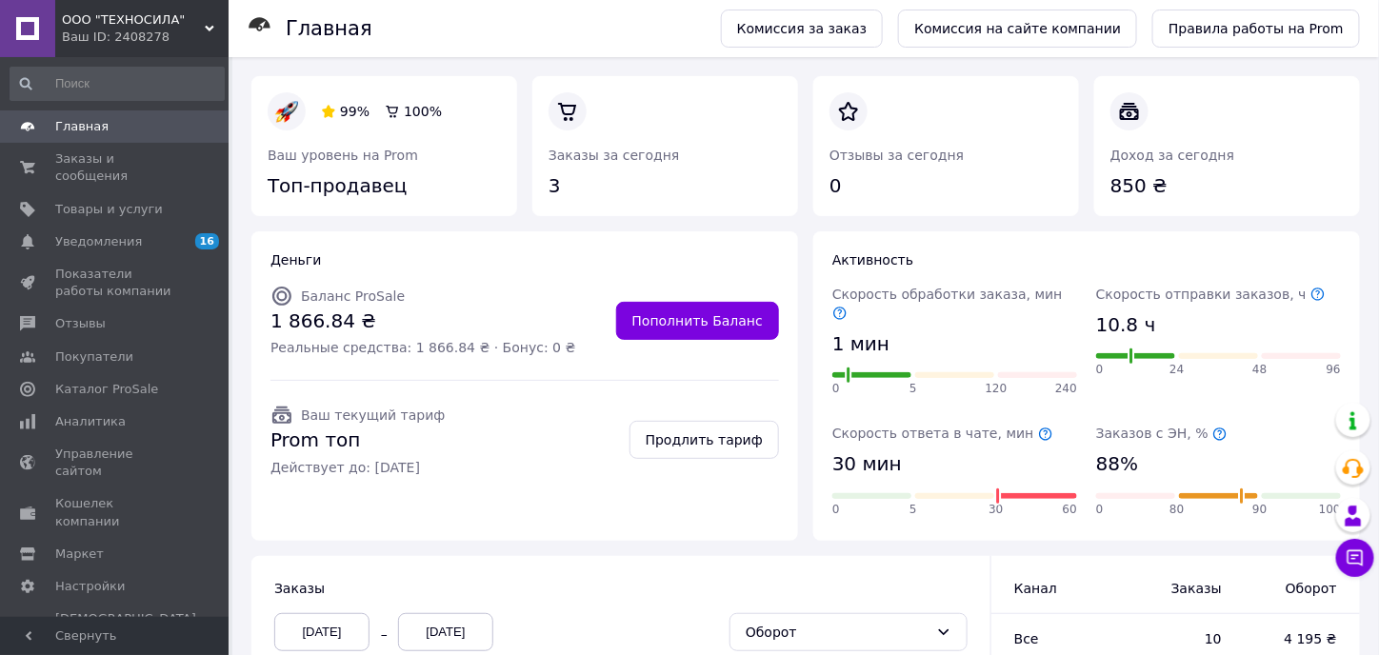
click at [119, 132] on span "Главная" at bounding box center [115, 126] width 121 height 17
click at [268, 200] on link at bounding box center [268, 200] width 0 height 0
click at [140, 129] on span "Главная" at bounding box center [115, 126] width 121 height 17
click at [111, 159] on span "Заказы и сообщения" at bounding box center [115, 168] width 121 height 34
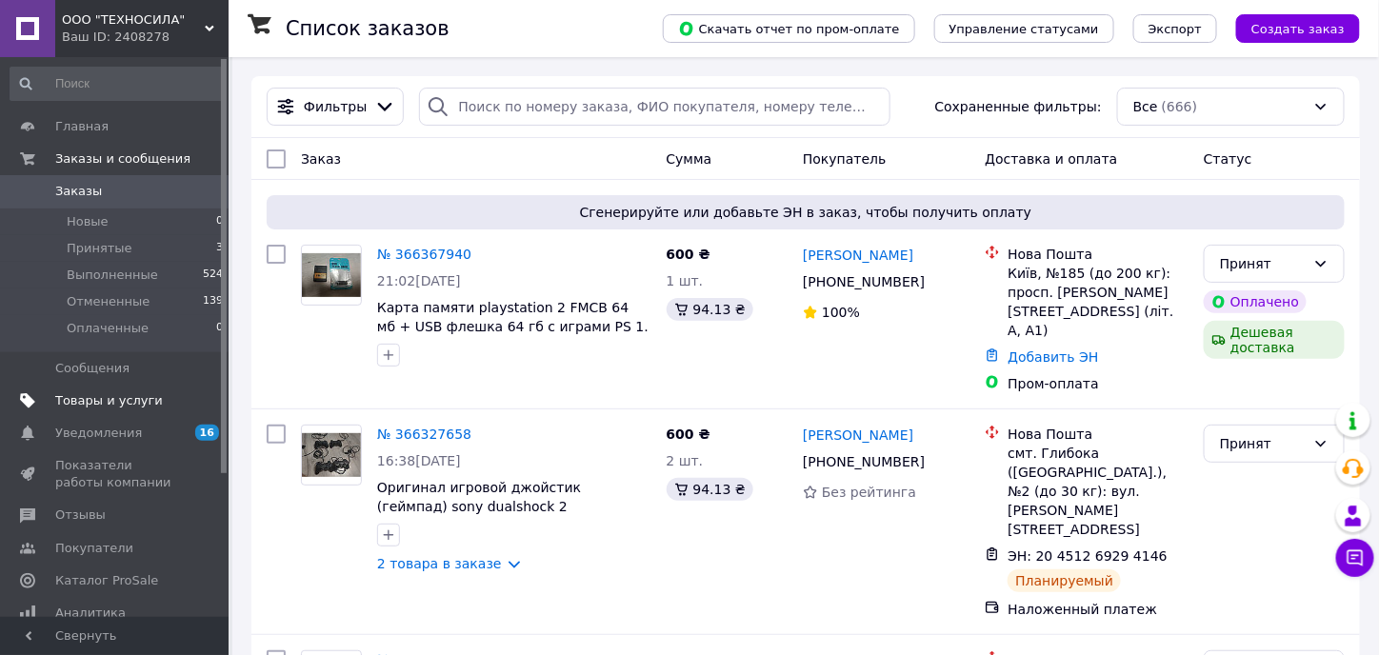
click at [109, 410] on link "Товары и услуги" at bounding box center [117, 401] width 234 height 32
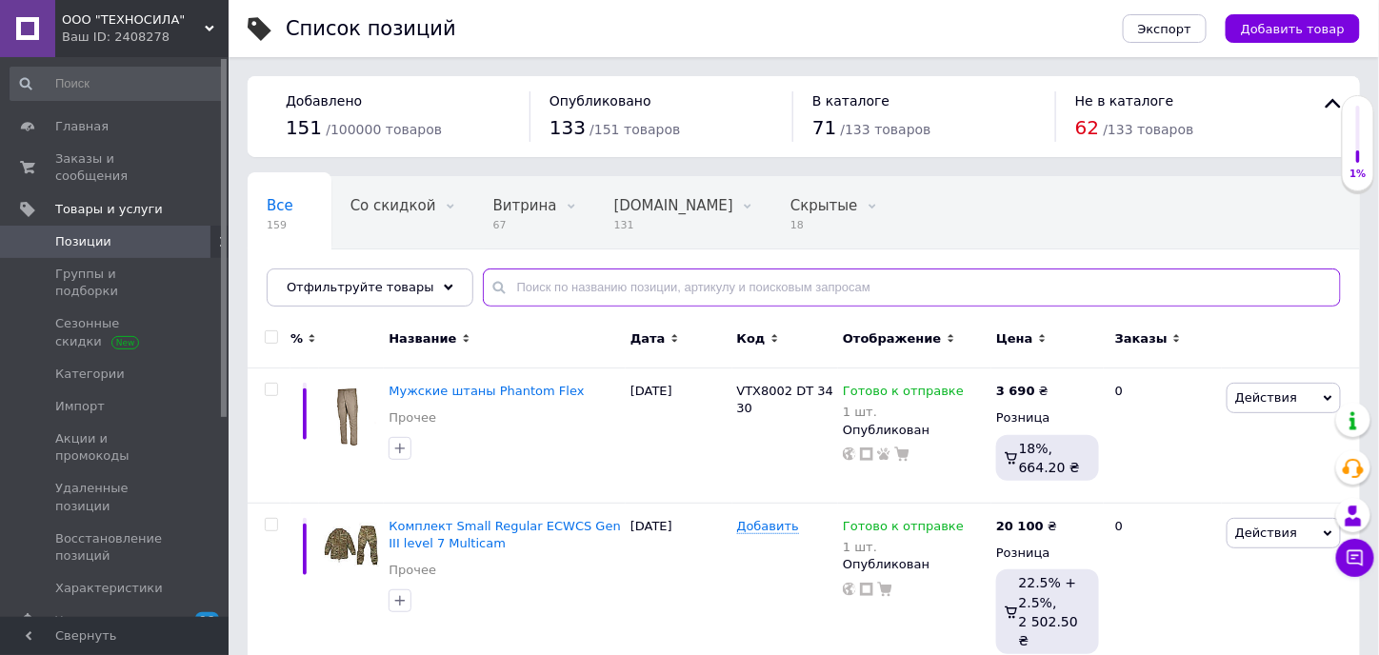
click at [522, 278] on input "text" at bounding box center [912, 288] width 858 height 38
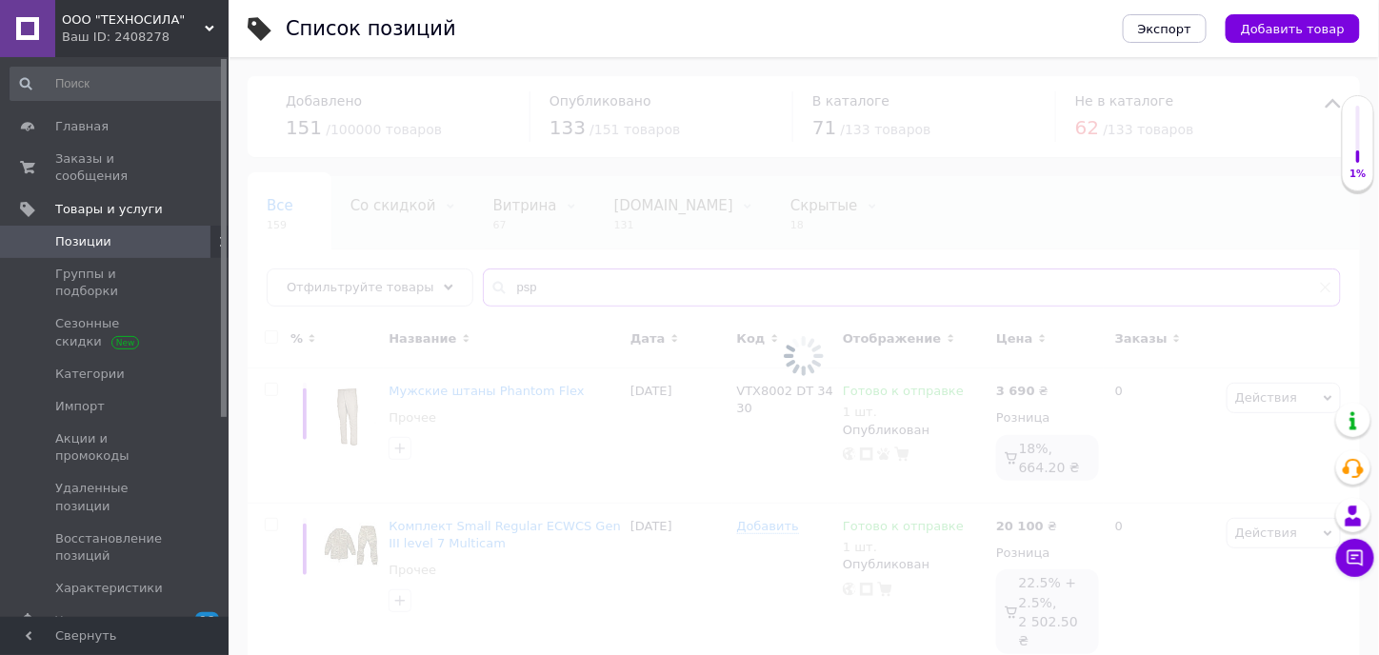
type input "psp"
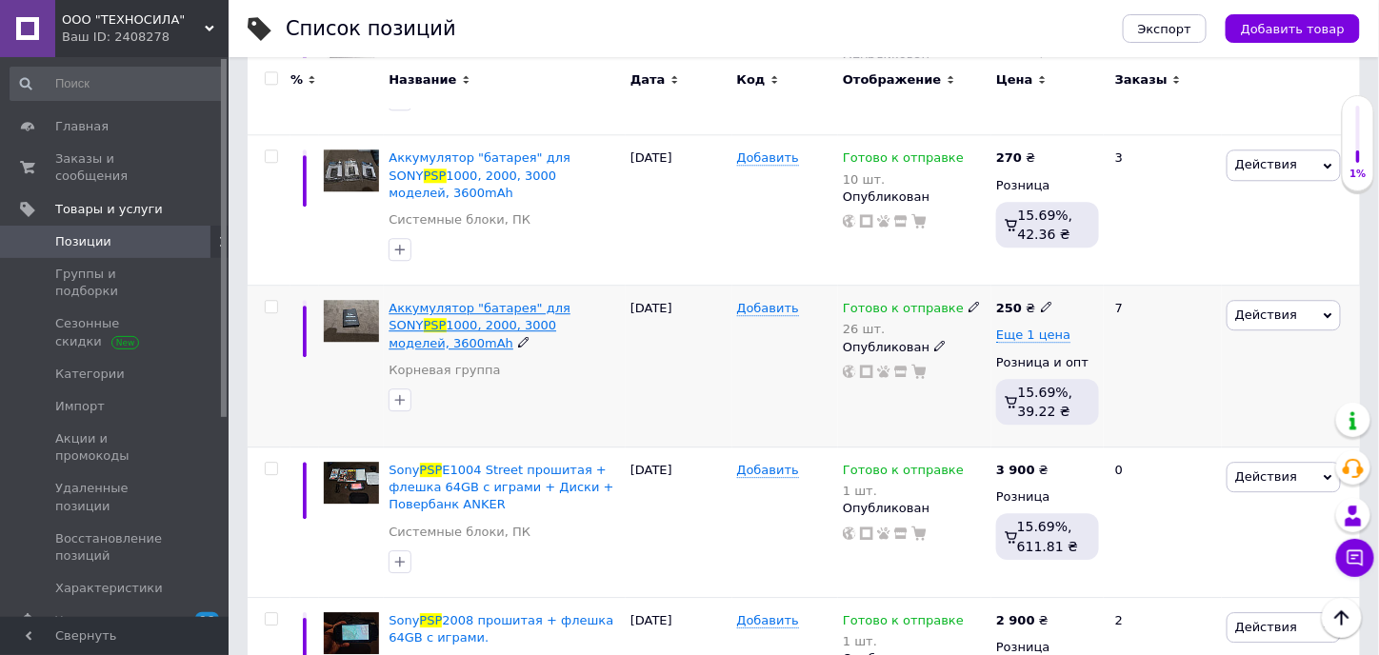
scroll to position [1619, 0]
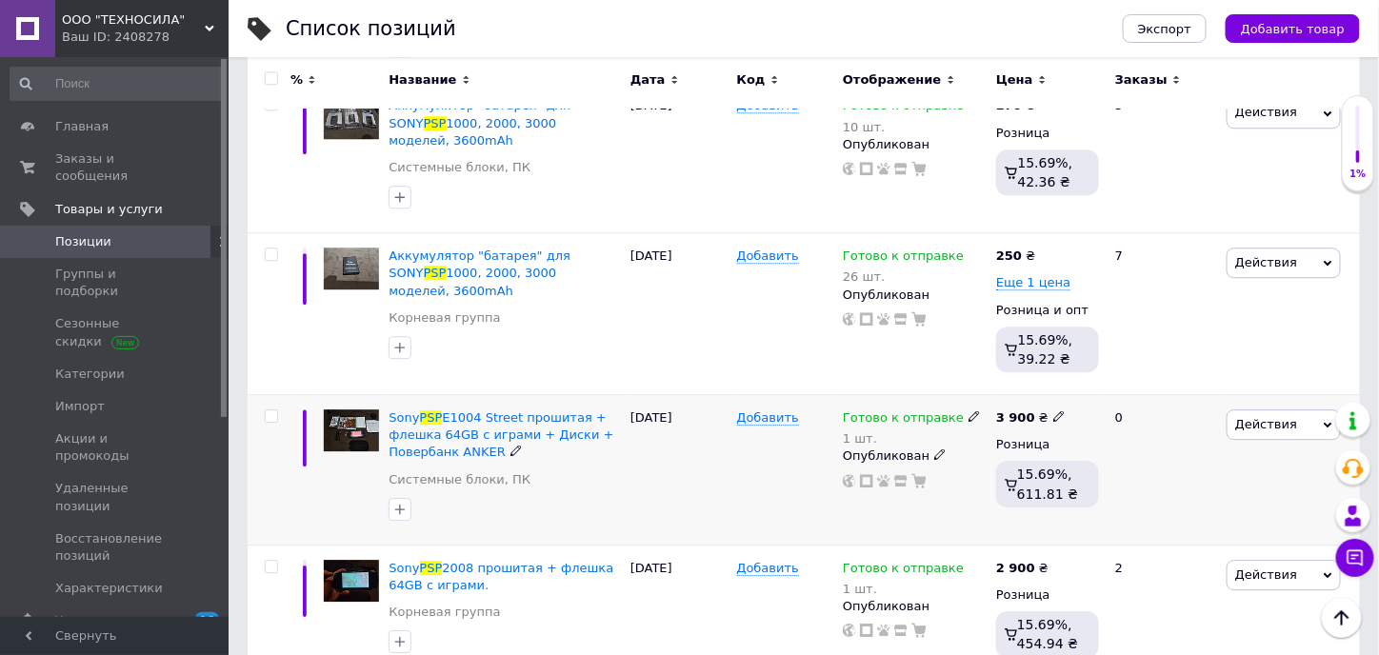
click at [1054, 411] on icon at bounding box center [1059, 416] width 11 height 11
click at [1098, 378] on input "3900" at bounding box center [1145, 397] width 145 height 38
type input "3800"
click at [1054, 561] on icon at bounding box center [1059, 566] width 11 height 11
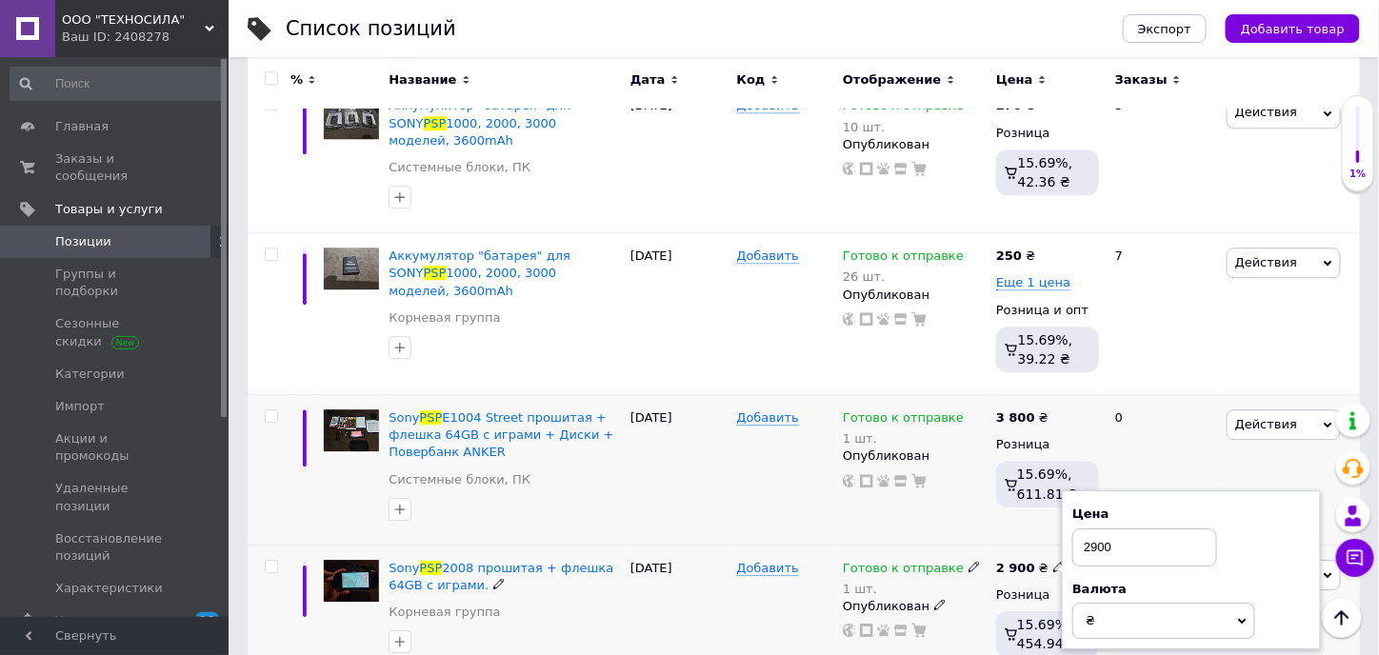
drag, startPoint x: 1117, startPoint y: 457, endPoint x: 1088, endPoint y: 459, distance: 29.6
click at [1088, 529] on input "2900" at bounding box center [1145, 548] width 145 height 38
type input "2850"
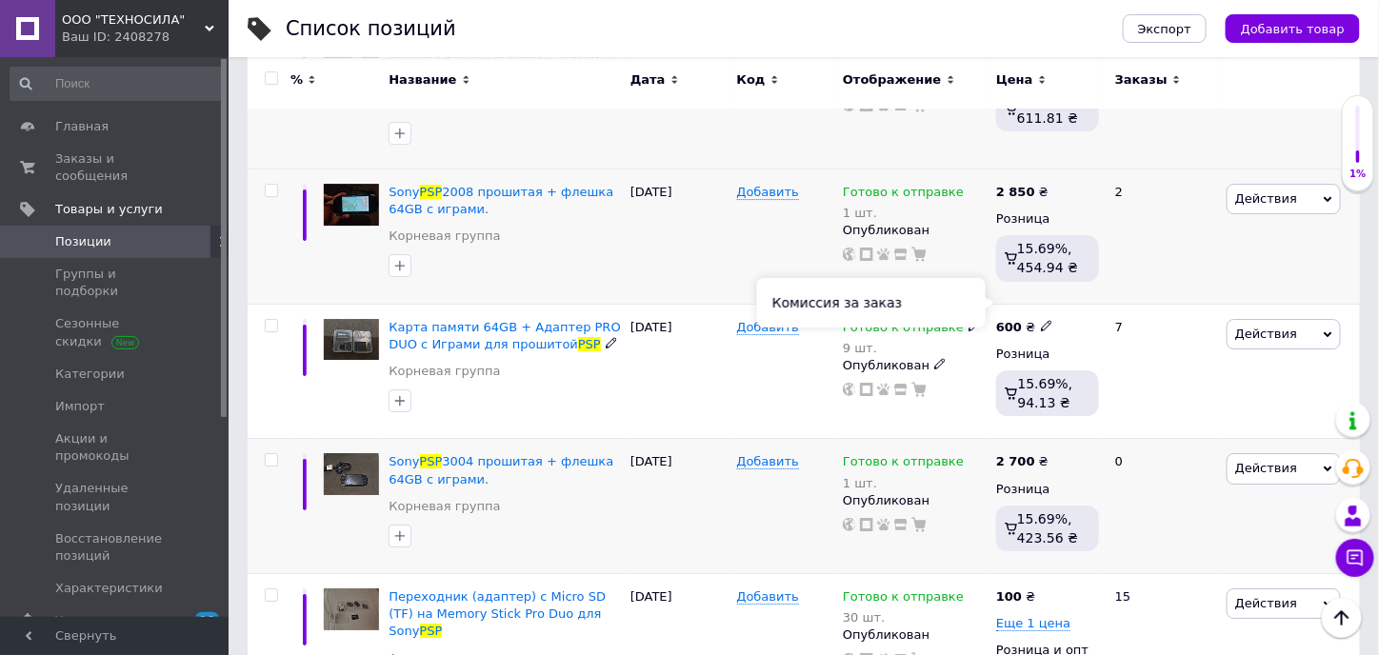
scroll to position [2191, 0]
